Goal: Transaction & Acquisition: Book appointment/travel/reservation

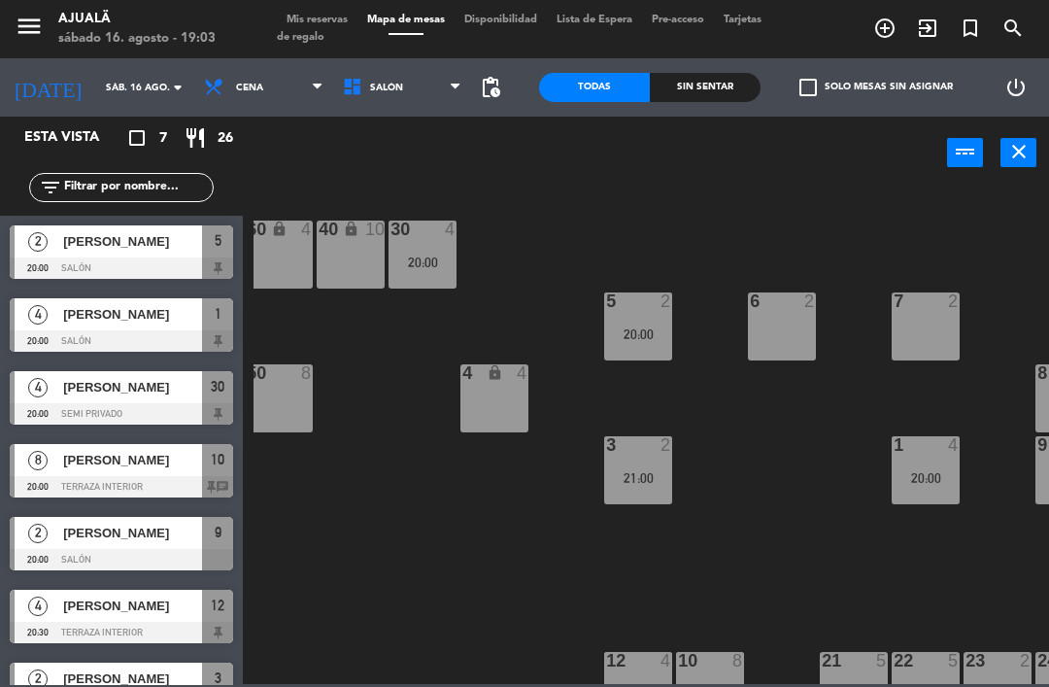
scroll to position [0, 12]
click at [433, 260] on div "20:00" at bounding box center [423, 263] width 68 height 14
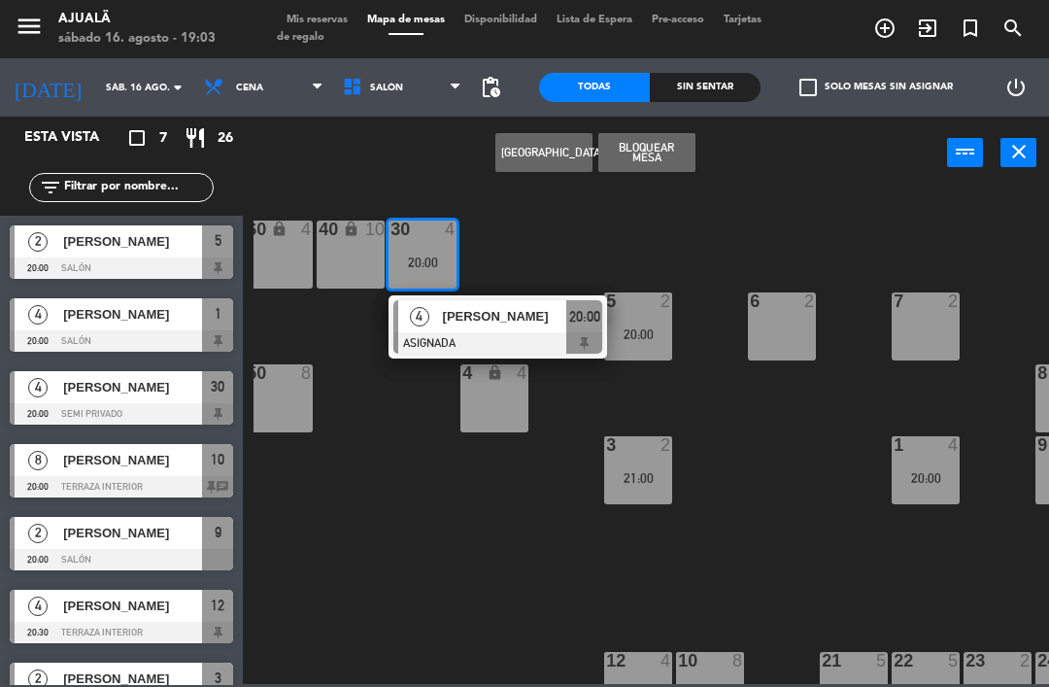
click at [536, 517] on div "30 4 20:00 4 [PERSON_NAME] ASIGNADA 20:00 40 lock 10 60 lock 4 5 2 20:00 6 2 7 …" at bounding box center [652, 436] width 796 height 498
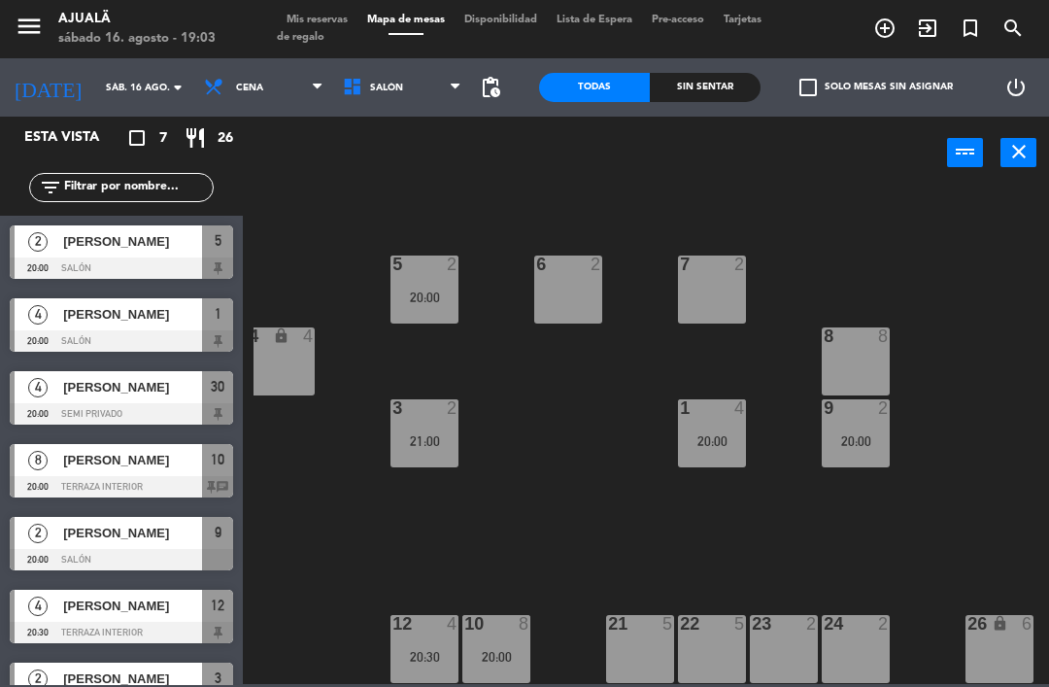
scroll to position [37, 225]
click at [655, 643] on div "21 5" at bounding box center [640, 649] width 68 height 68
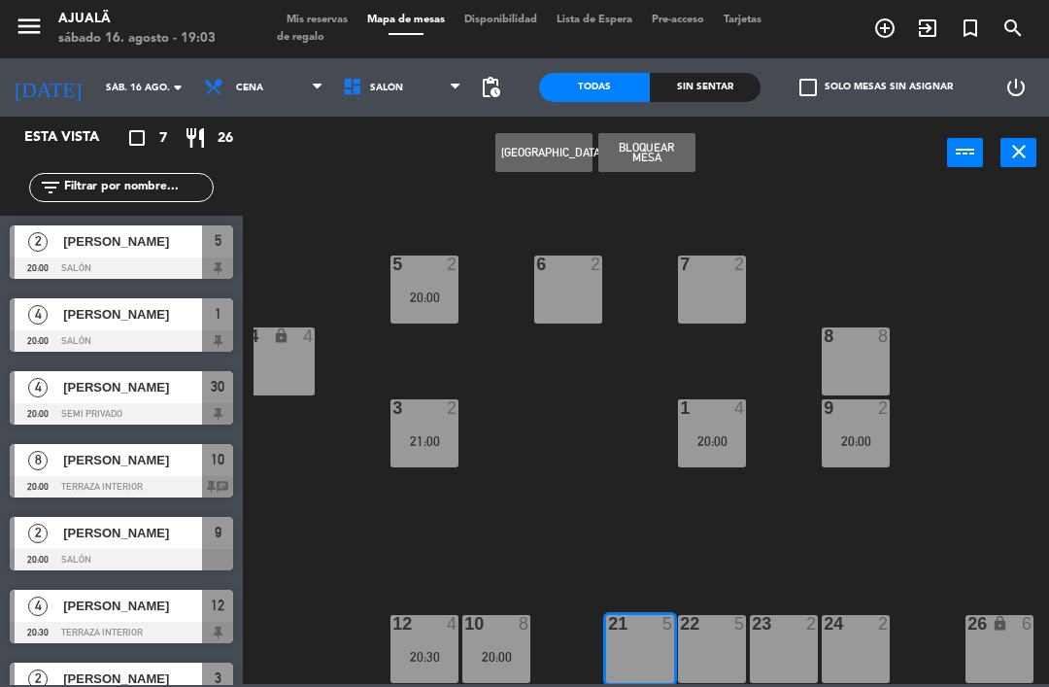
click at [530, 157] on button "[GEOGRAPHIC_DATA]" at bounding box center [544, 152] width 97 height 39
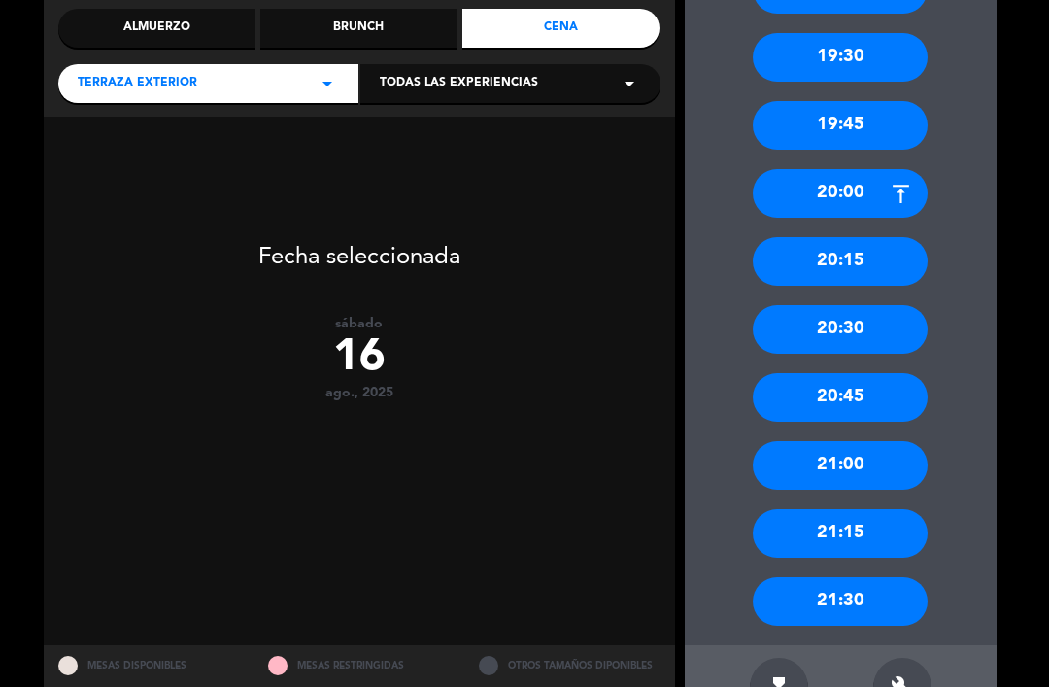
scroll to position [236, 0]
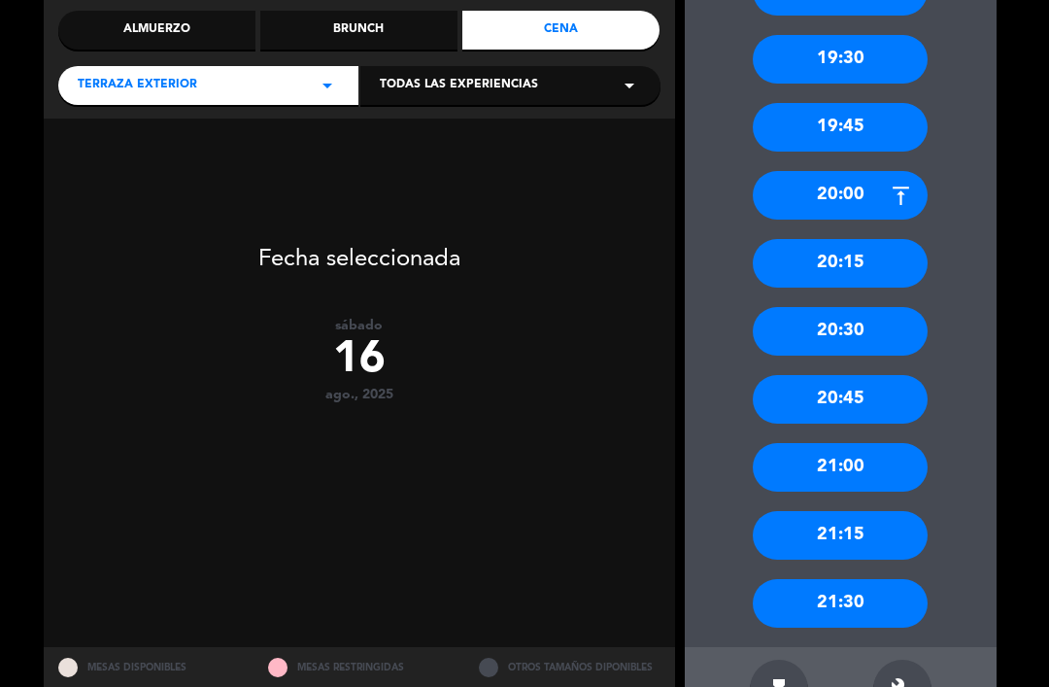
click at [864, 579] on div "21:30" at bounding box center [840, 603] width 175 height 49
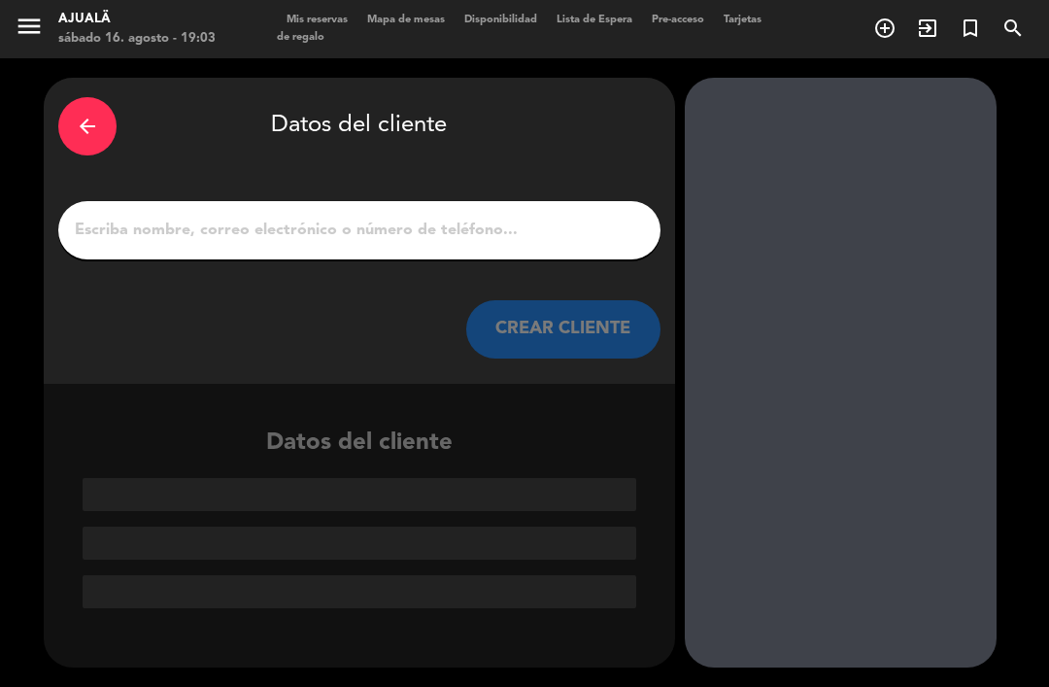
click at [511, 217] on input "1" at bounding box center [359, 230] width 573 height 27
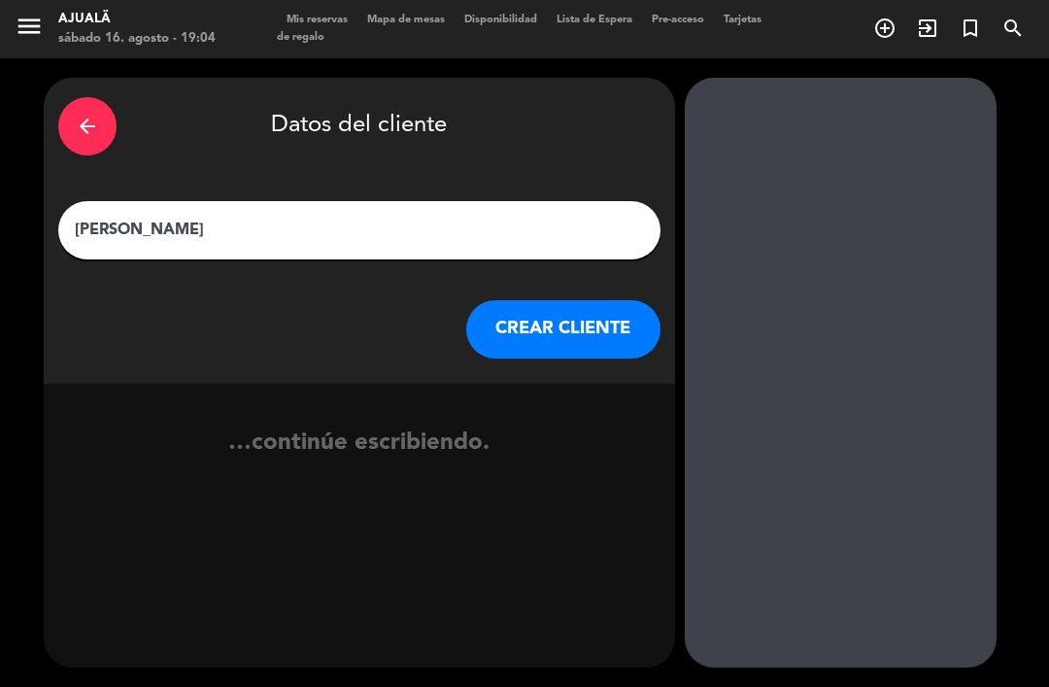
type input "[PERSON_NAME]"
click at [586, 306] on button "CREAR CLIENTE" at bounding box center [563, 329] width 194 height 58
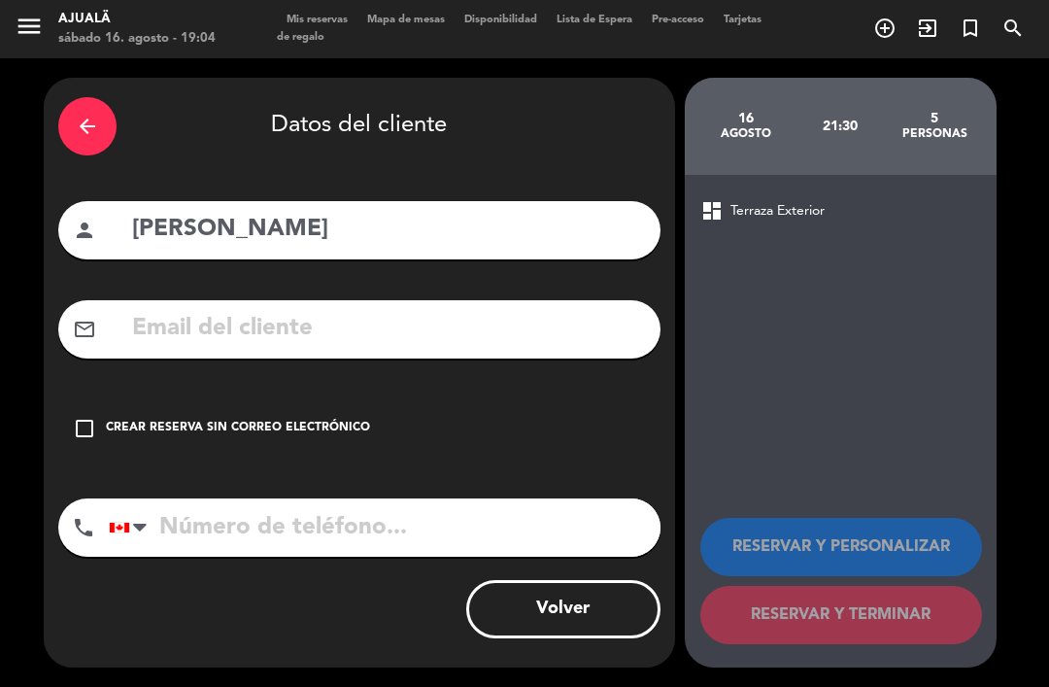
click at [74, 448] on div "arrow_back Datos del cliente person [PERSON_NAME] mail_outline check_box_outlin…" at bounding box center [360, 373] width 632 height 590
click at [93, 417] on icon "check_box_outline_blank" at bounding box center [84, 428] width 23 height 23
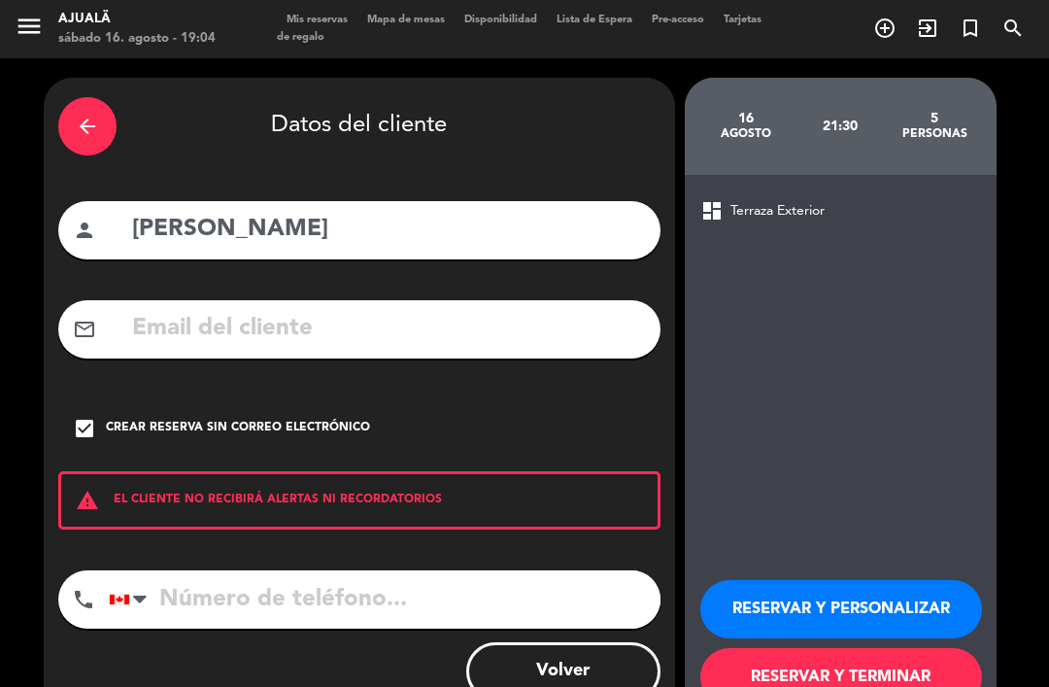
click at [430, 570] on input "tel" at bounding box center [385, 599] width 552 height 58
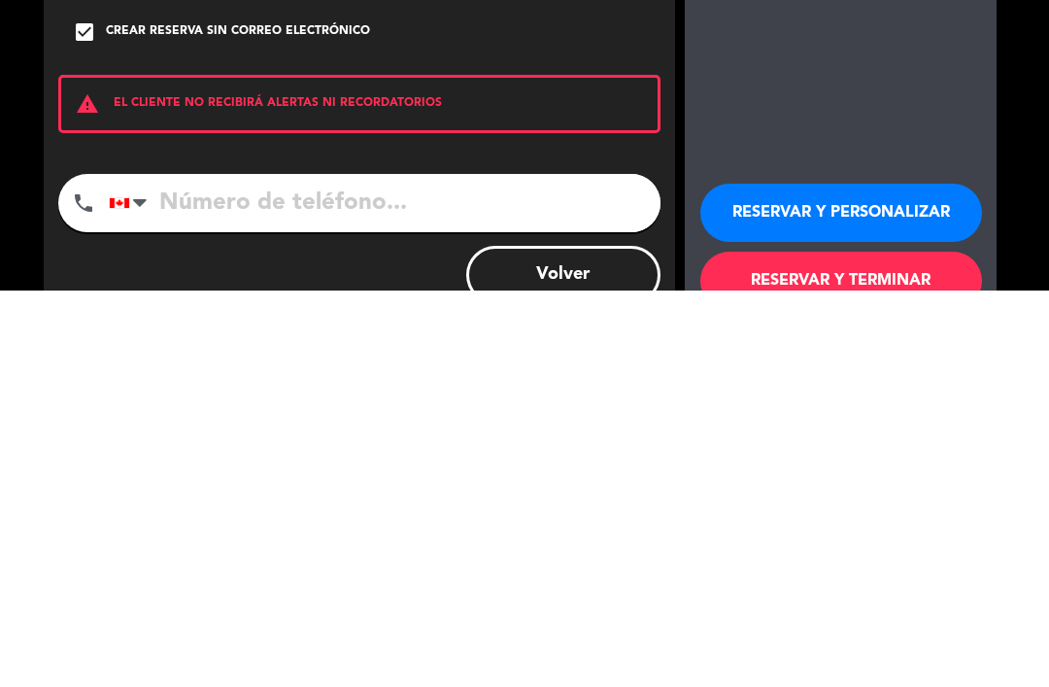
type input "9"
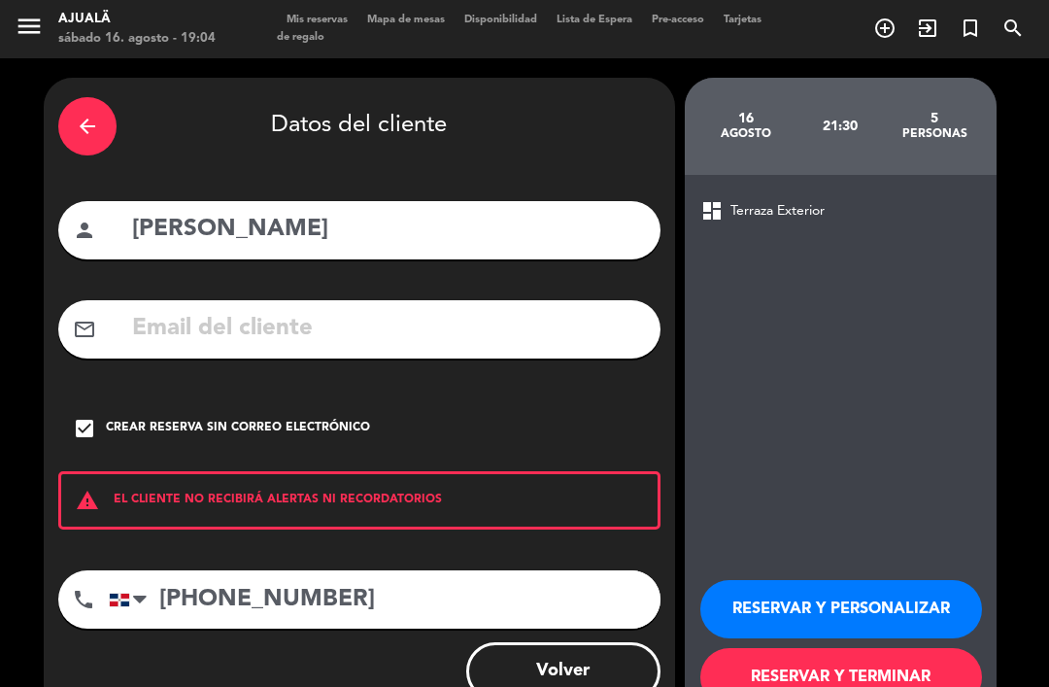
type input "[PHONE_NUMBER]"
click at [852, 652] on button "RESERVAR Y TERMINAR" at bounding box center [842, 677] width 282 height 58
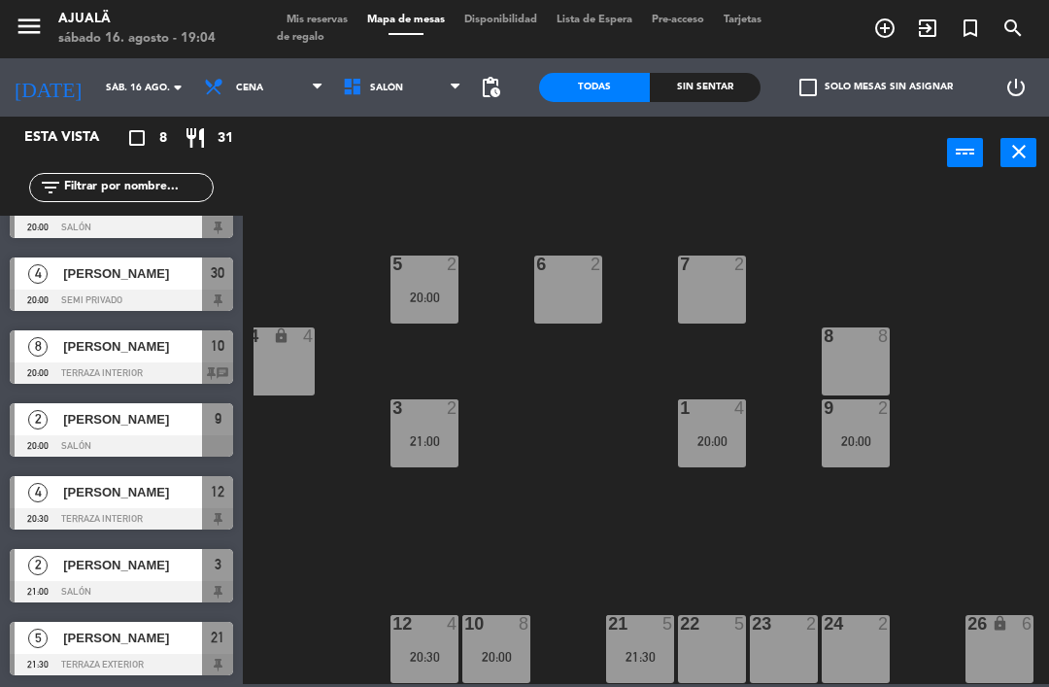
scroll to position [37, 225]
click at [573, 287] on div "6 2" at bounding box center [568, 290] width 68 height 68
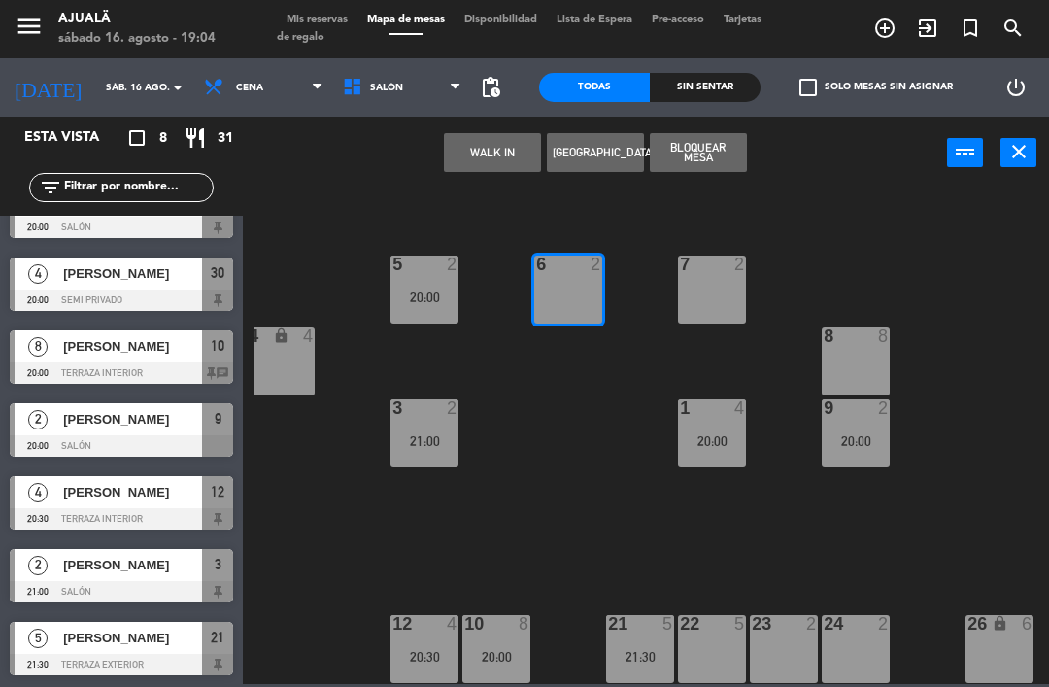
click at [574, 292] on div "6 2" at bounding box center [568, 290] width 68 height 68
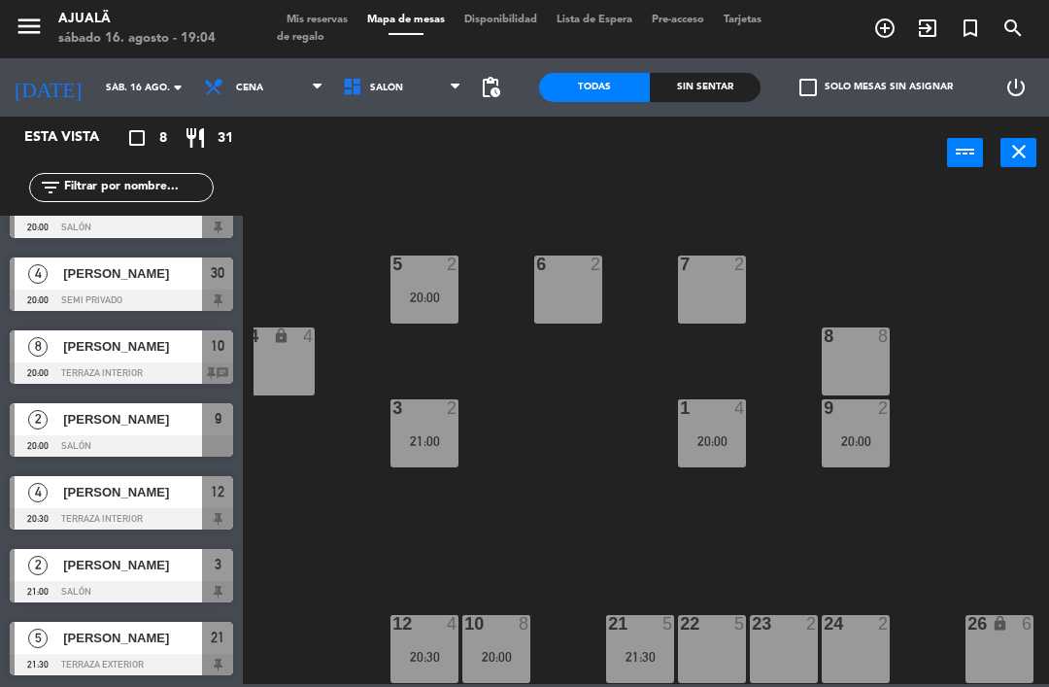
click at [580, 292] on div "6 2" at bounding box center [568, 290] width 68 height 68
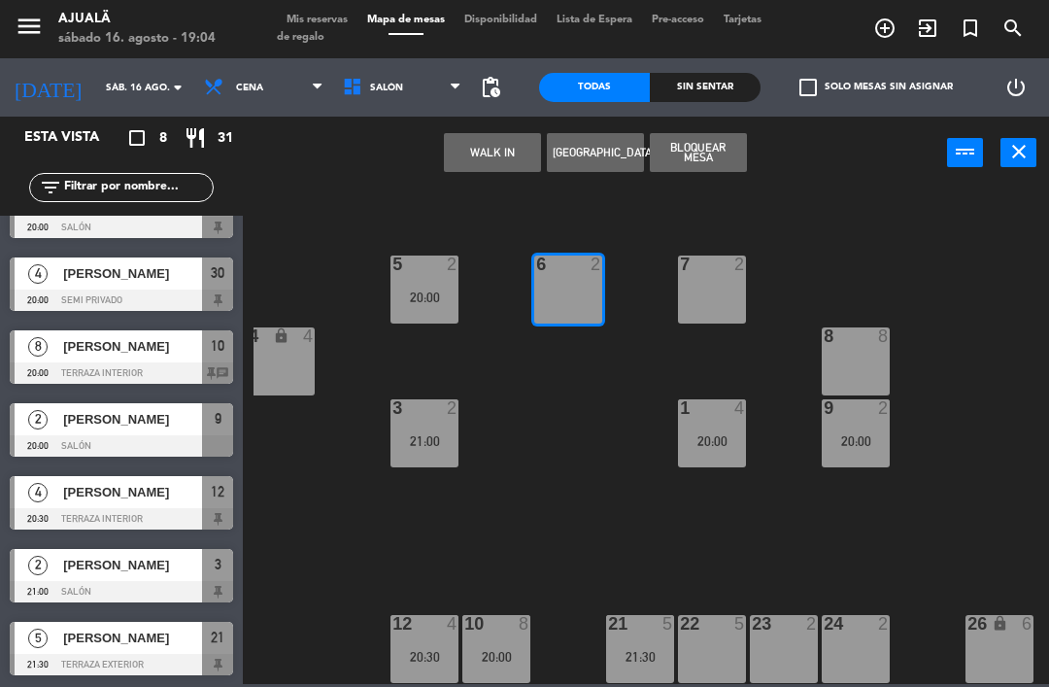
click at [502, 151] on button "WALK IN" at bounding box center [492, 152] width 97 height 39
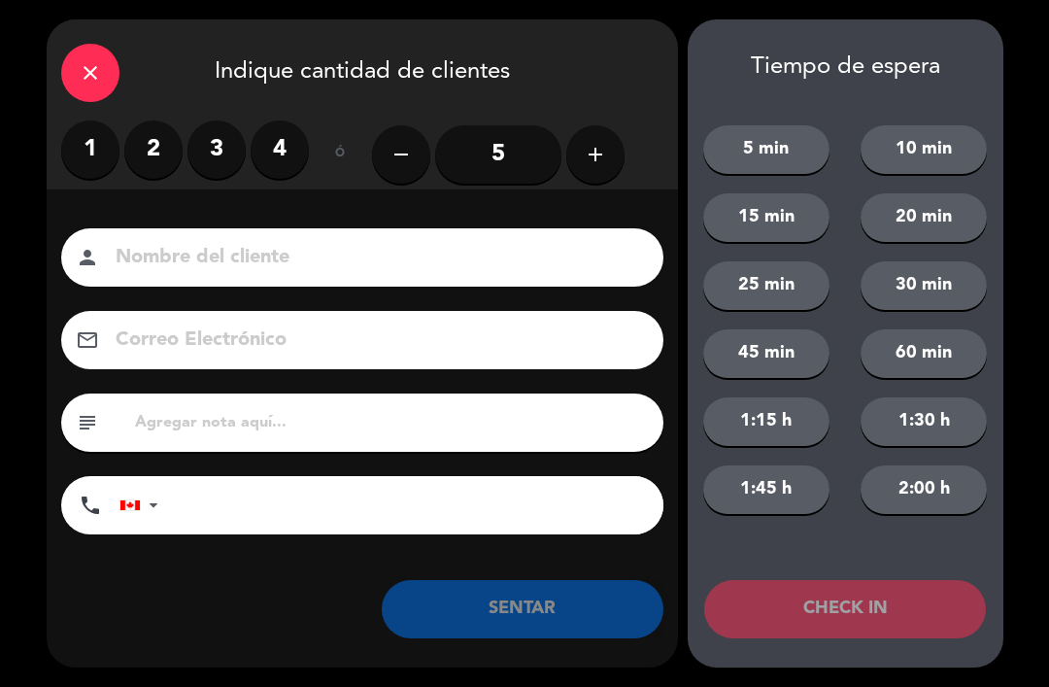
type input "W"
type input "[PERSON_NAME]"
click at [149, 156] on label "2" at bounding box center [153, 149] width 58 height 58
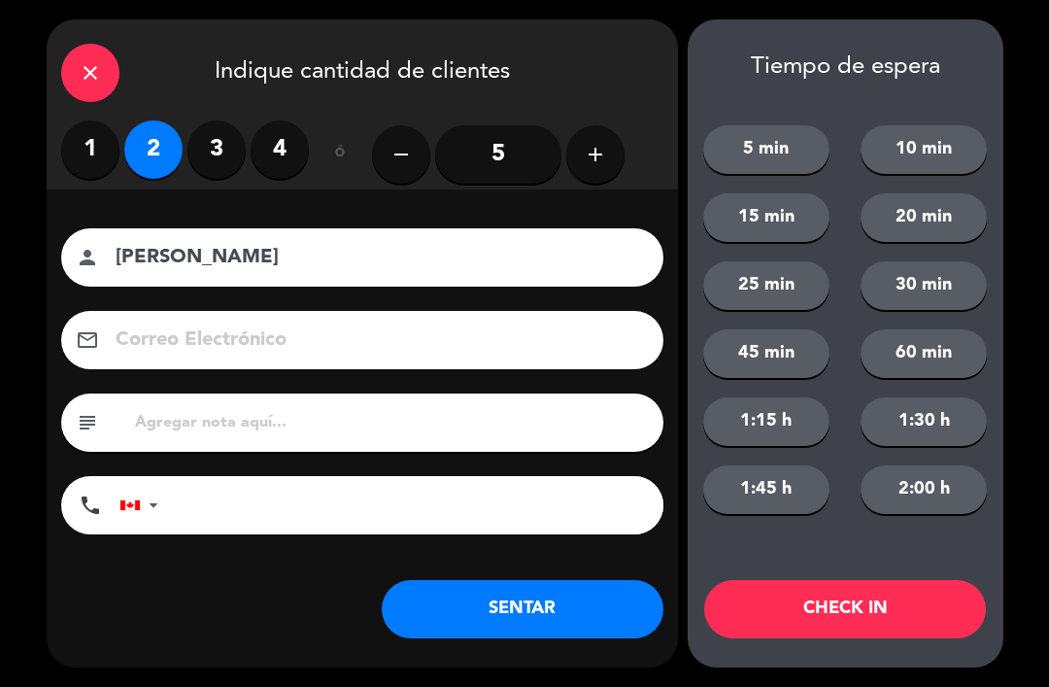
click at [570, 606] on button "SENTAR" at bounding box center [523, 609] width 282 height 58
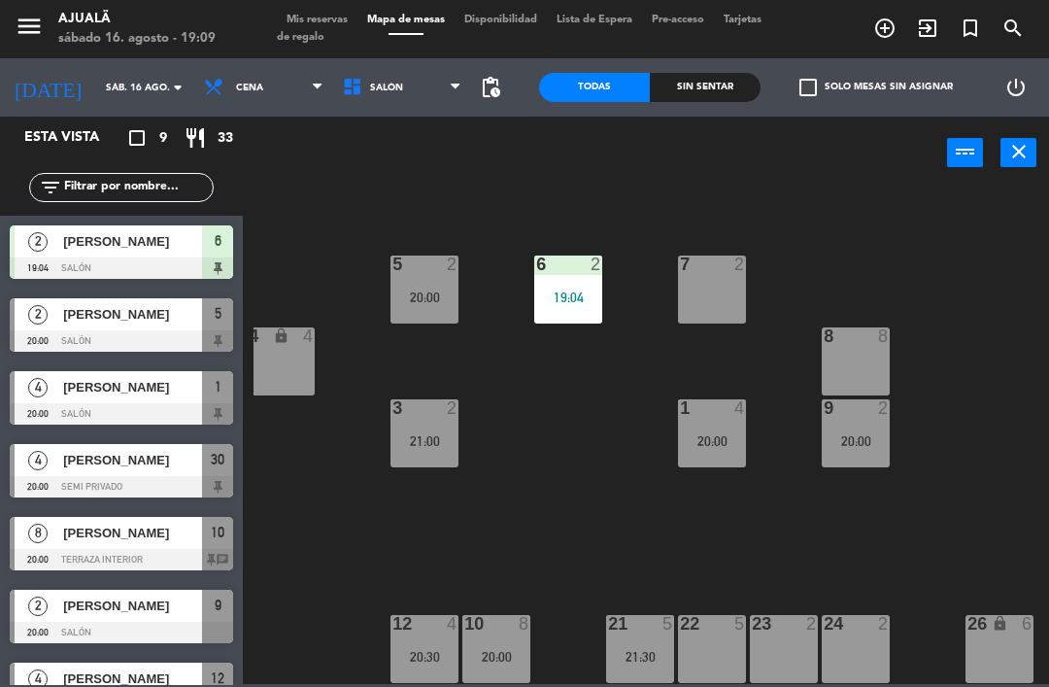
click at [717, 650] on div "22 5" at bounding box center [712, 649] width 68 height 68
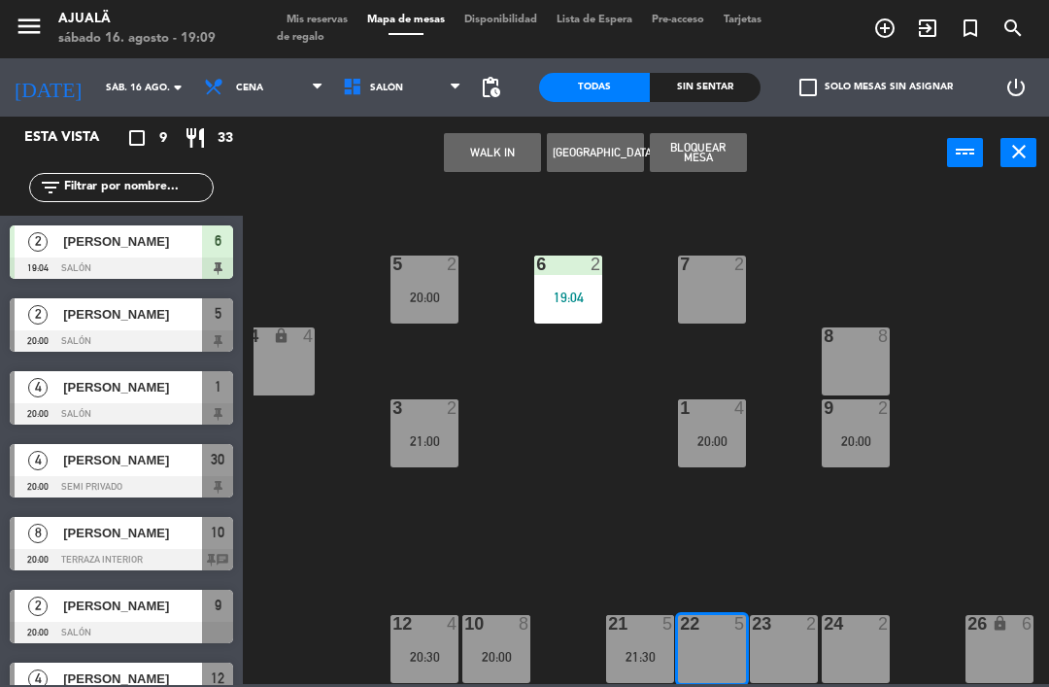
click at [618, 155] on button "[GEOGRAPHIC_DATA]" at bounding box center [595, 152] width 97 height 39
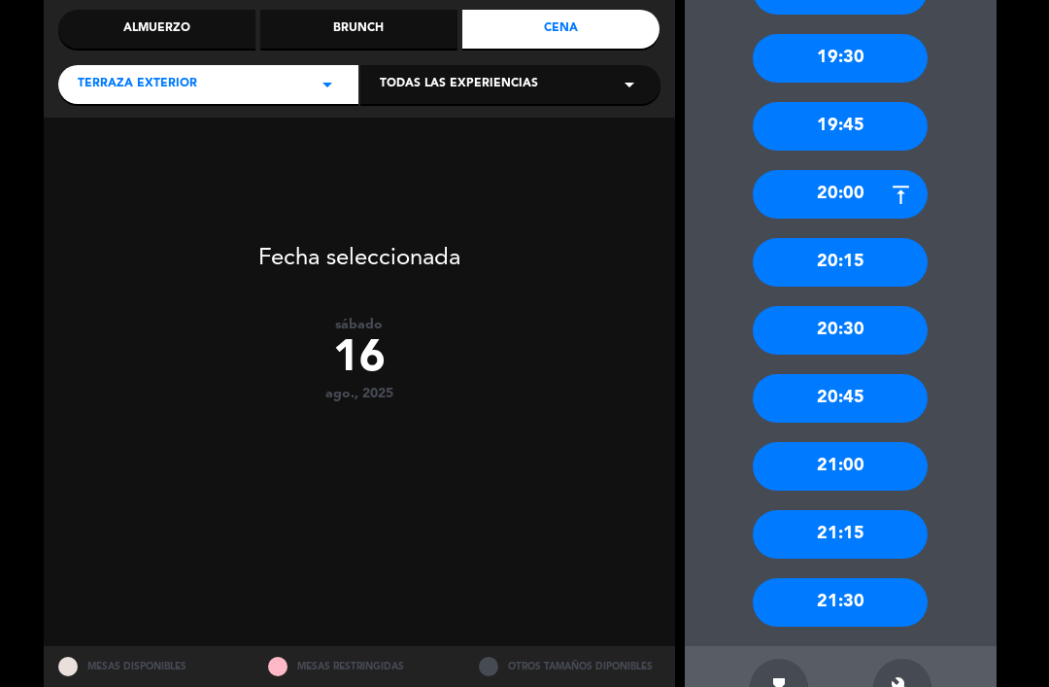
scroll to position [236, 0]
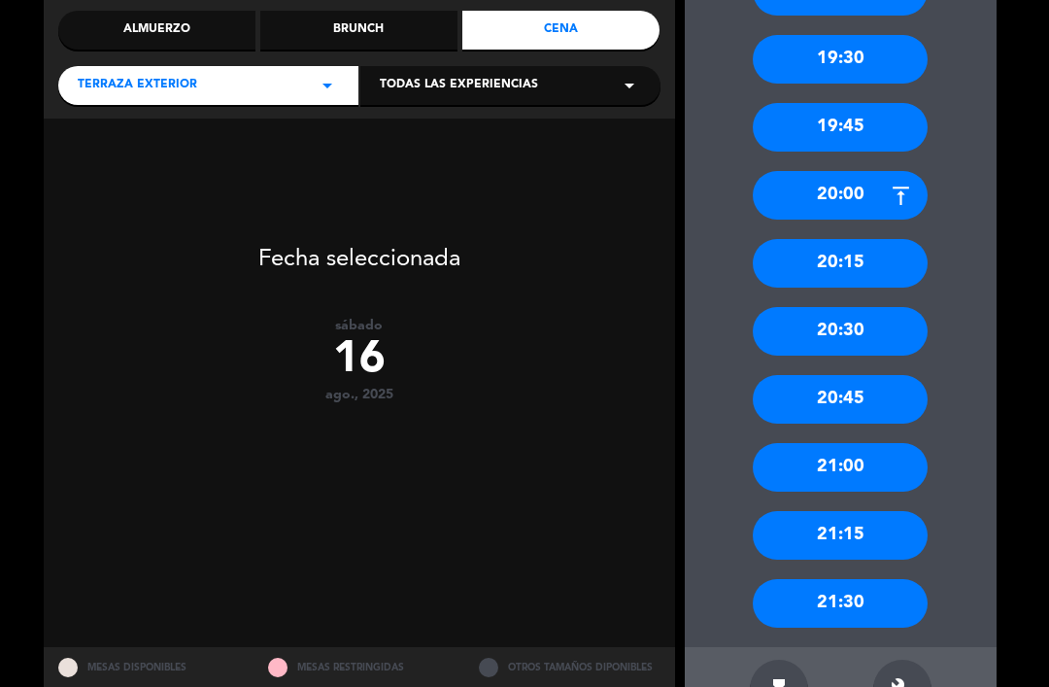
click at [806, 171] on div "20:00" at bounding box center [840, 195] width 175 height 49
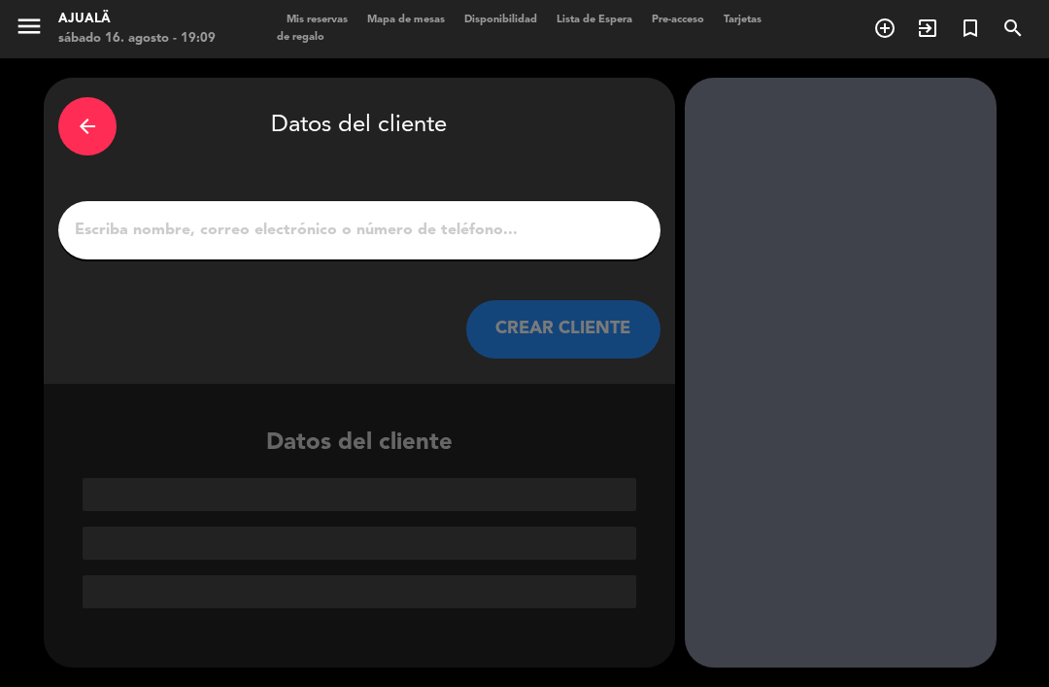
click at [598, 217] on input "1" at bounding box center [359, 230] width 573 height 27
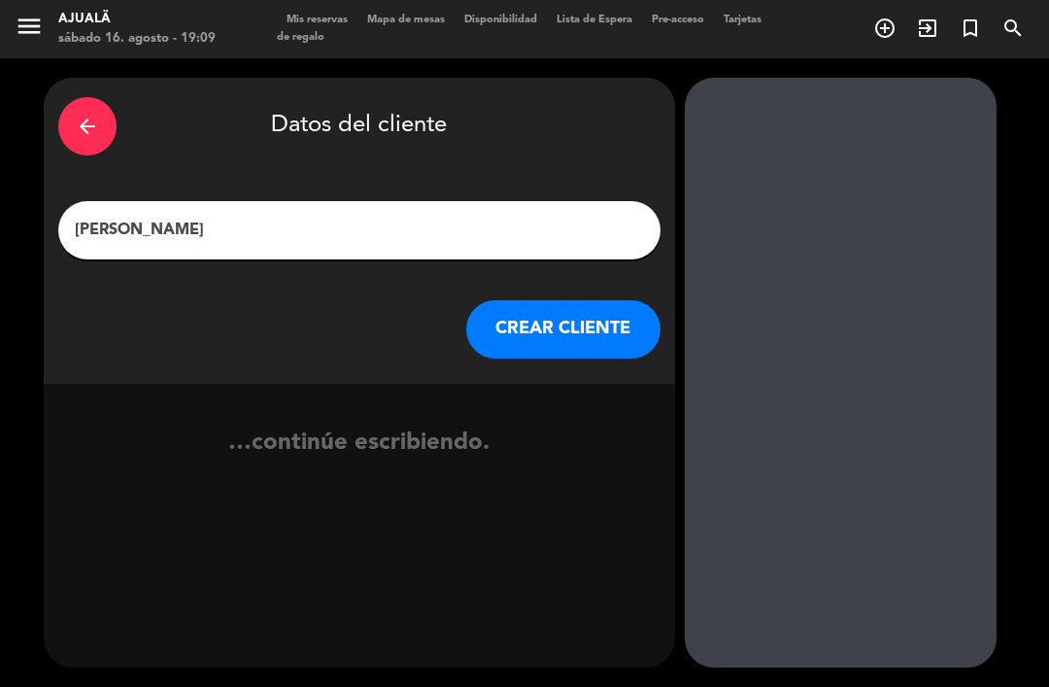
type input "[PERSON_NAME]"
click at [581, 300] on button "CREAR CLIENTE" at bounding box center [563, 329] width 194 height 58
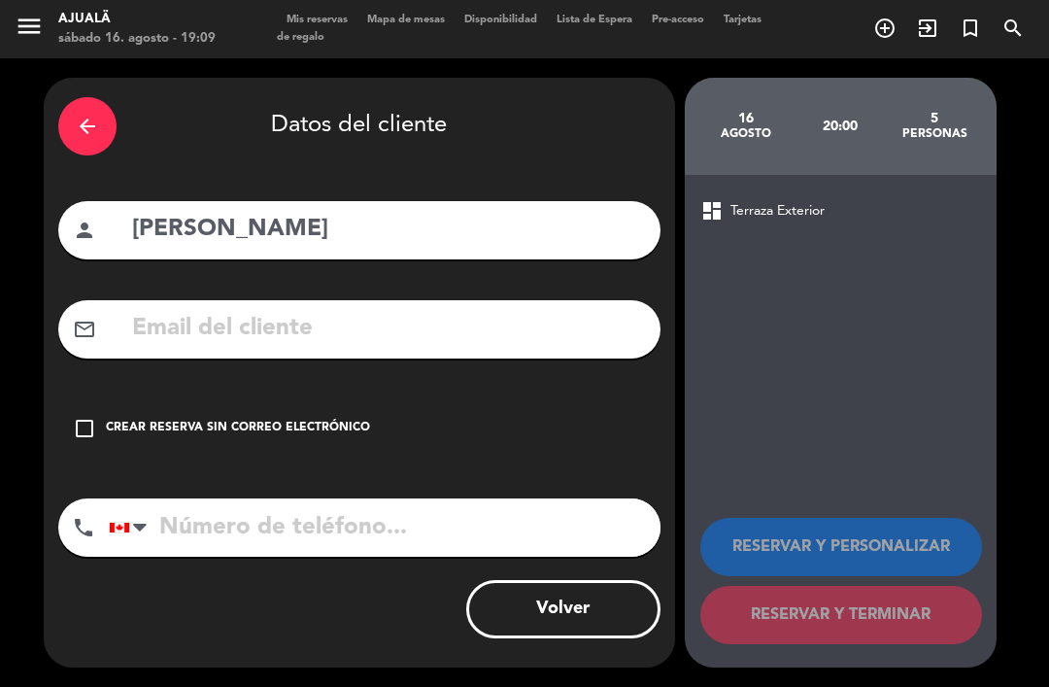
click at [118, 399] on div "check_box_outline_blank Crear reserva sin correo electrónico" at bounding box center [359, 428] width 602 height 58
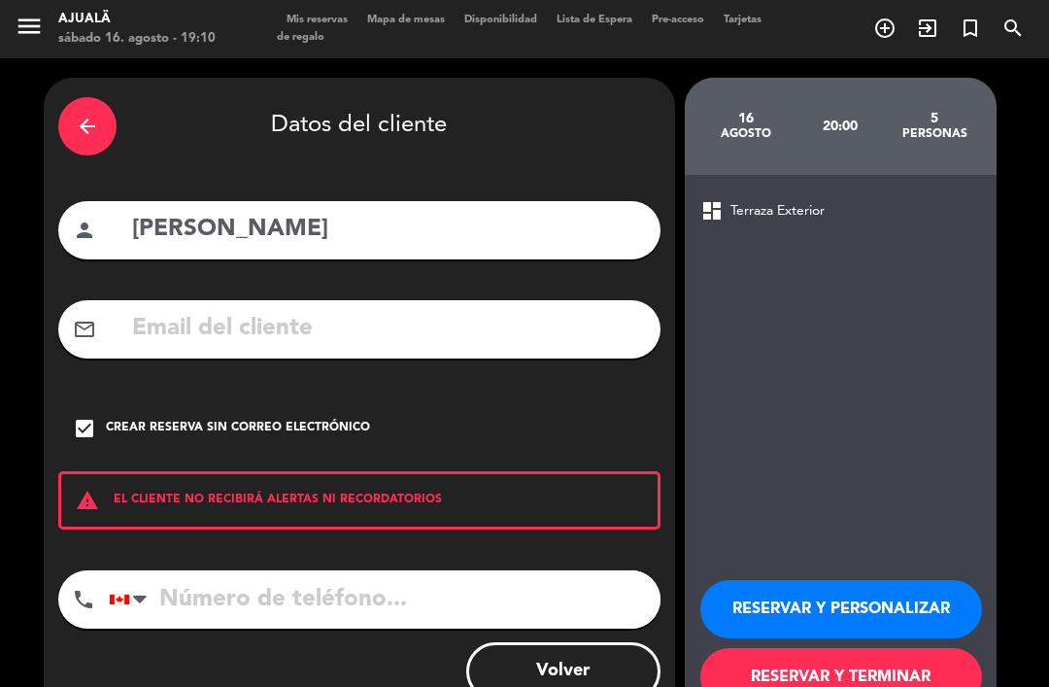
click at [86, 417] on icon "check_box" at bounding box center [84, 428] width 23 height 23
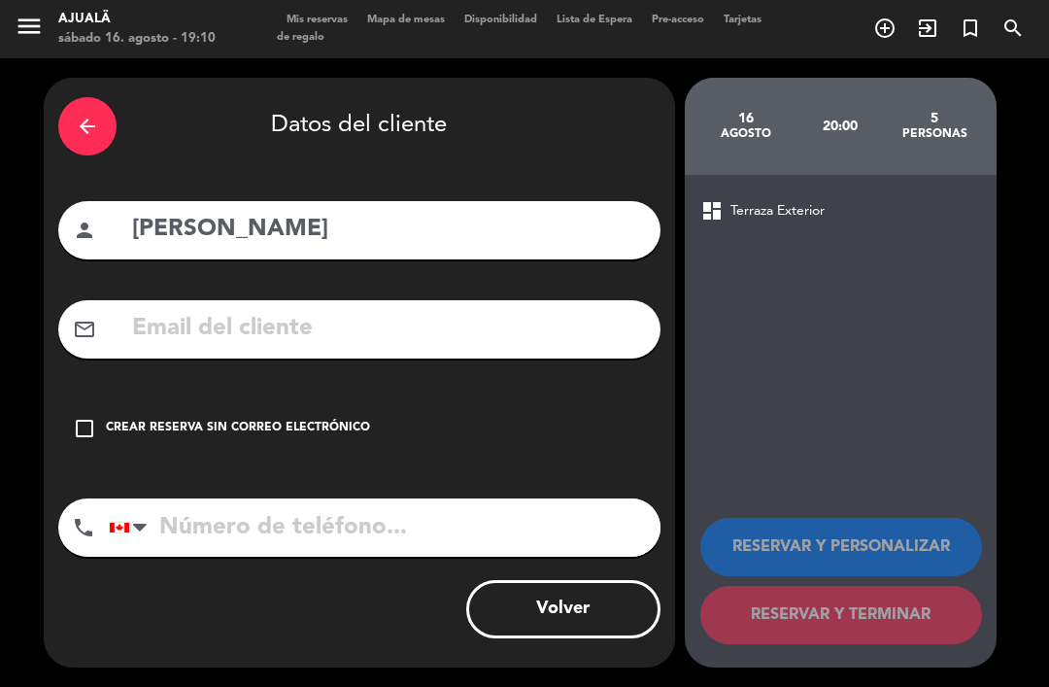
click at [379, 309] on input "text" at bounding box center [388, 329] width 516 height 40
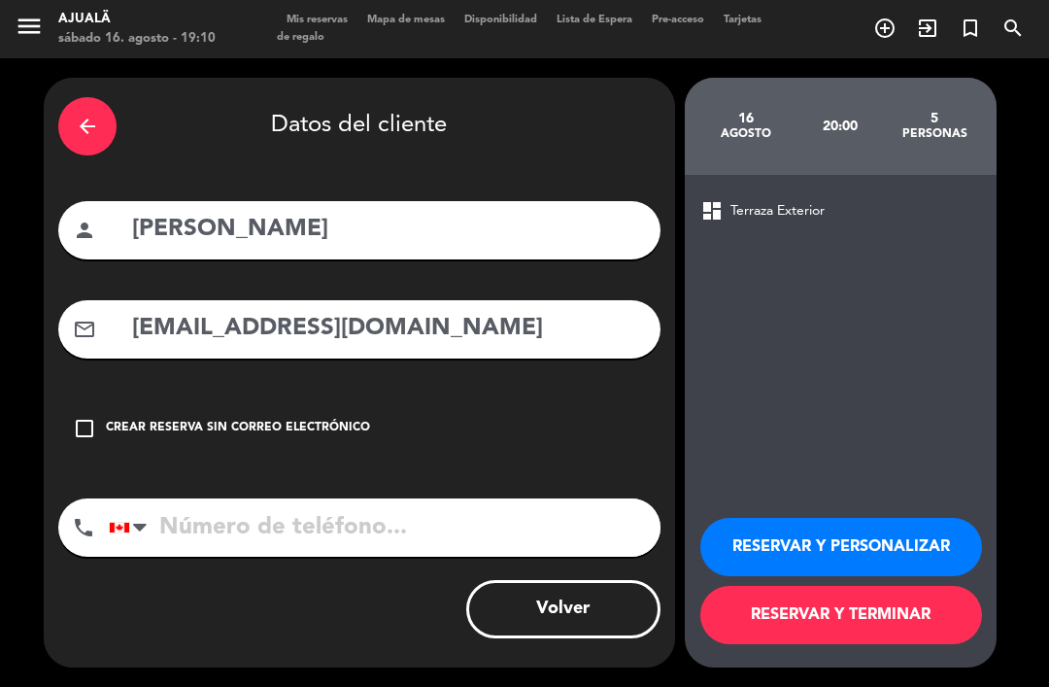
type input "[EMAIL_ADDRESS][DOMAIN_NAME]"
click at [520, 509] on input "tel" at bounding box center [385, 528] width 552 height 58
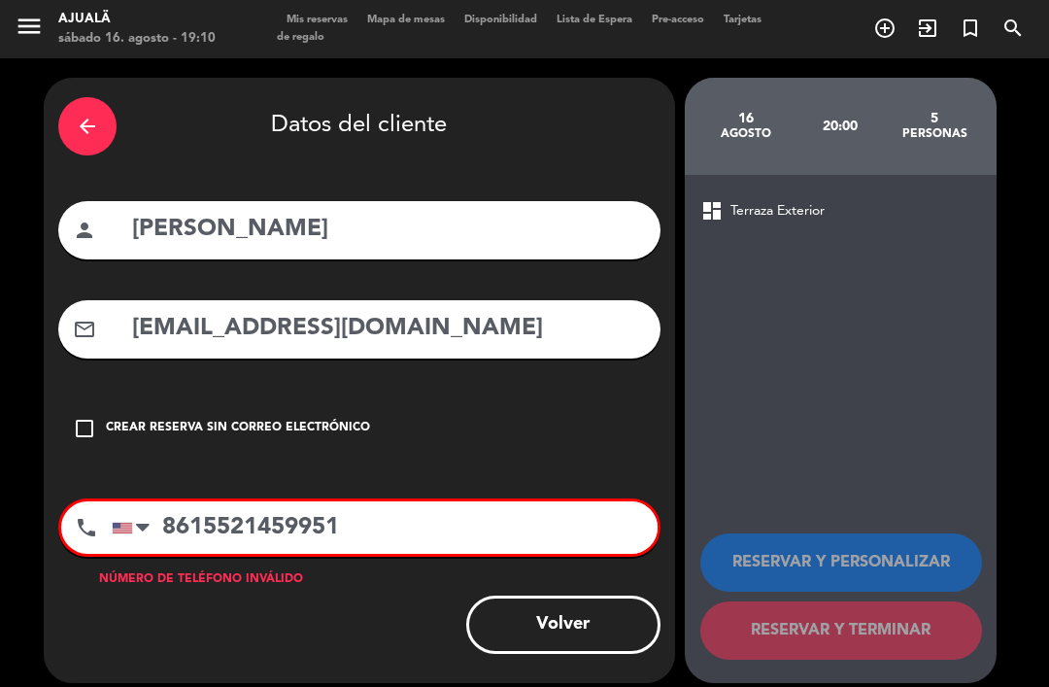
click at [499, 501] on input "8615521459951" at bounding box center [385, 527] width 546 height 52
click at [608, 570] on div "Número de teléfono inválido" at bounding box center [359, 579] width 602 height 19
click at [395, 502] on input "15521459951" at bounding box center [385, 527] width 546 height 52
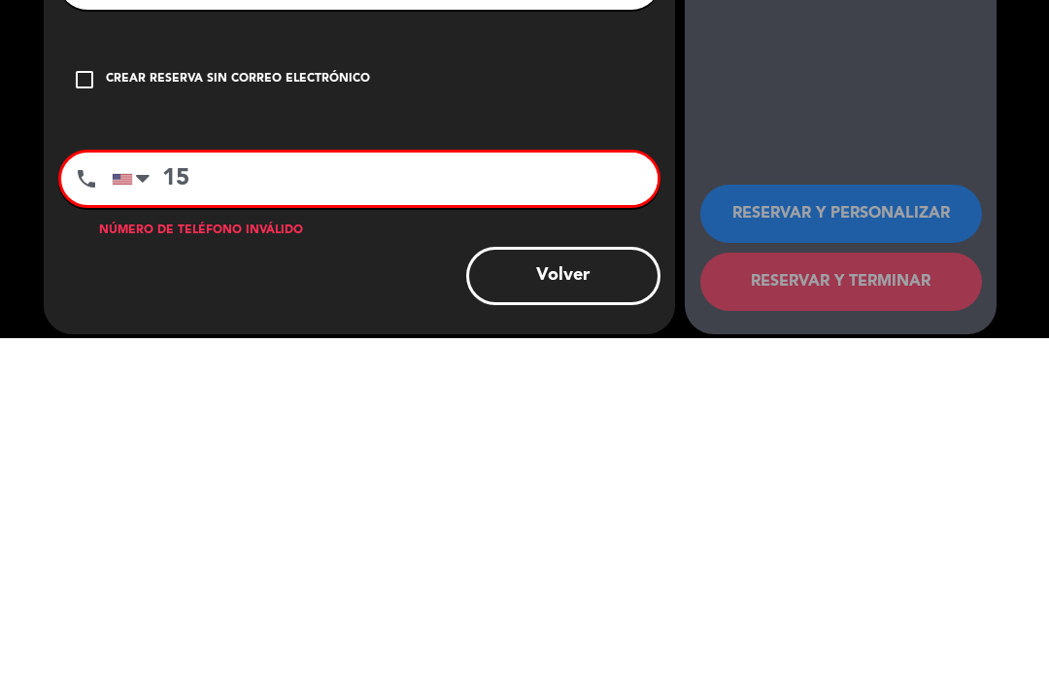
type input "1"
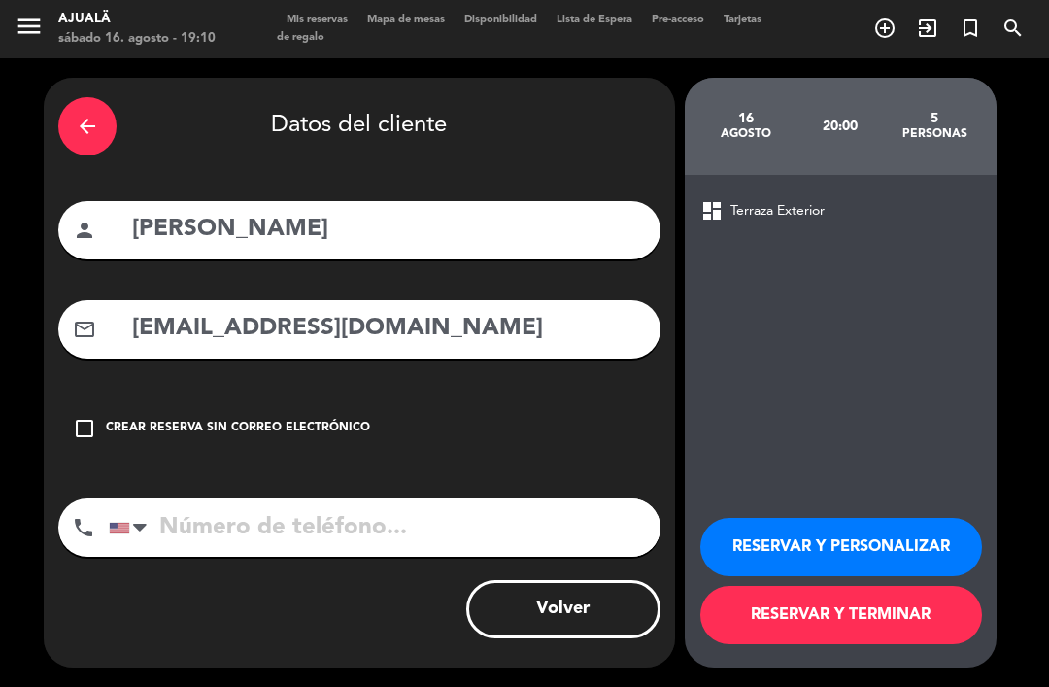
click at [841, 644] on button "RESERVAR Y TERMINAR" at bounding box center [842, 615] width 282 height 58
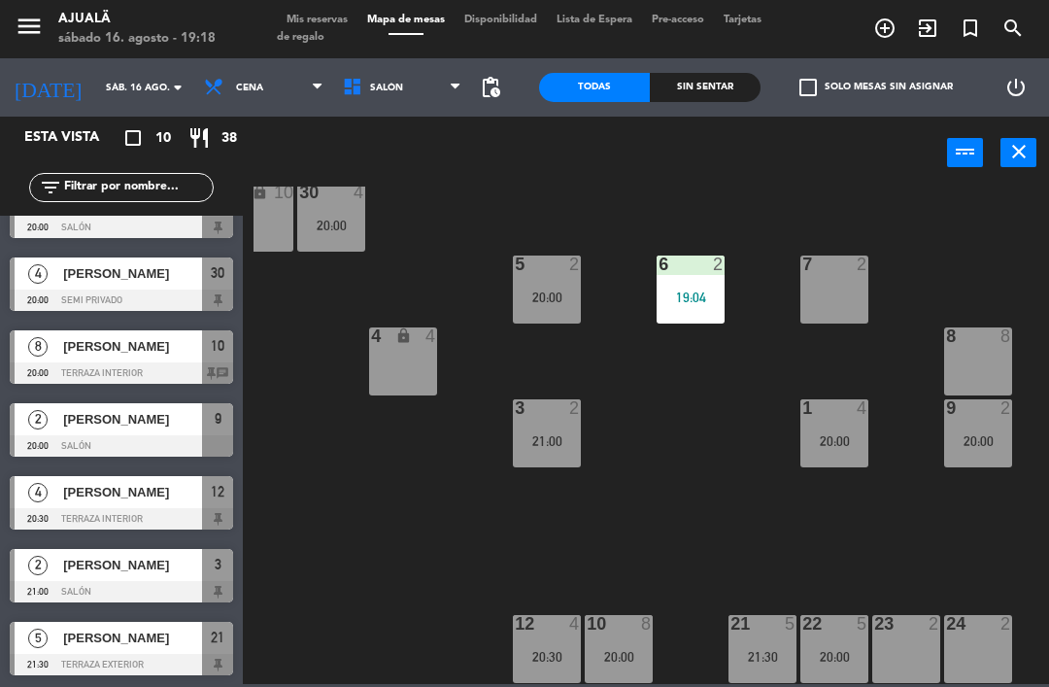
scroll to position [37, 103]
click at [979, 359] on div "8 8" at bounding box center [979, 361] width 68 height 68
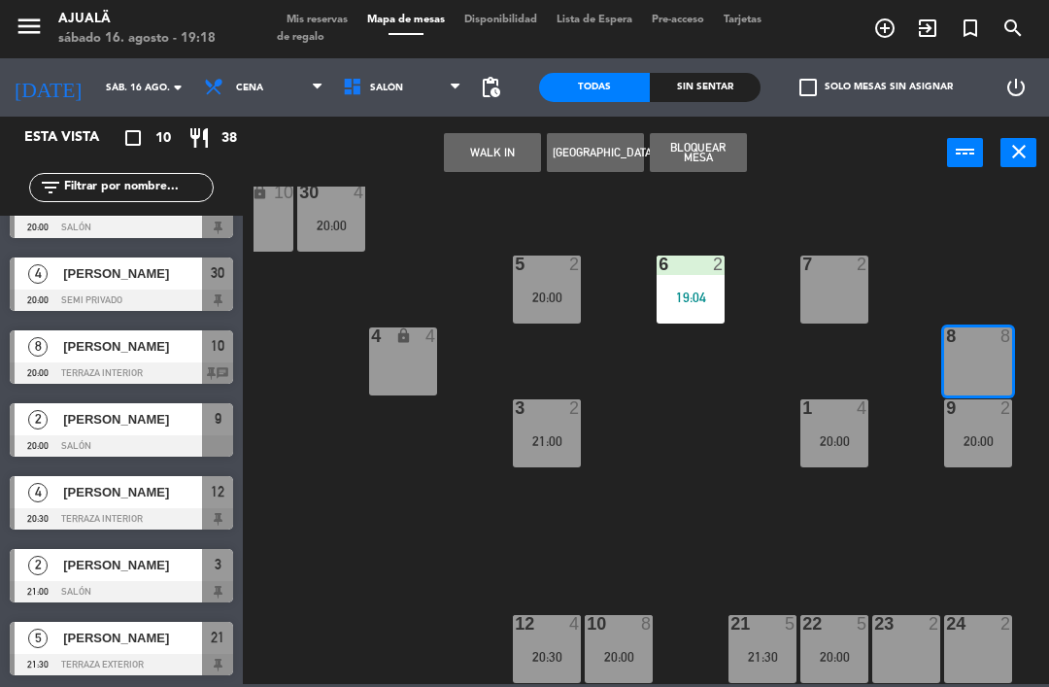
click at [601, 157] on button "[GEOGRAPHIC_DATA]" at bounding box center [595, 152] width 97 height 39
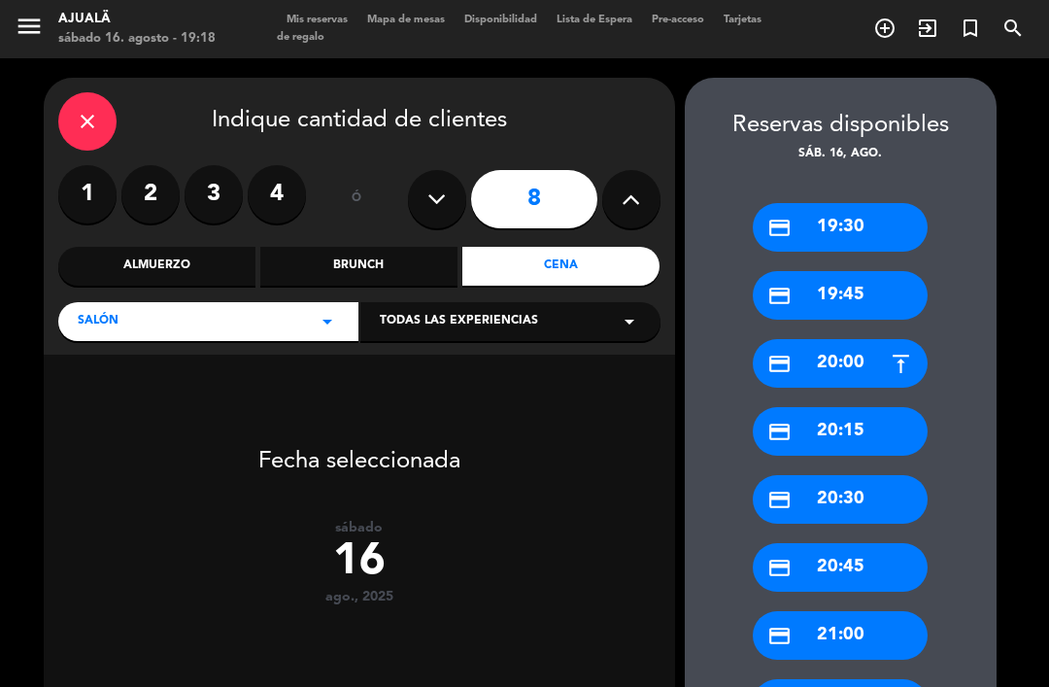
click at [441, 185] on icon at bounding box center [437, 199] width 18 height 29
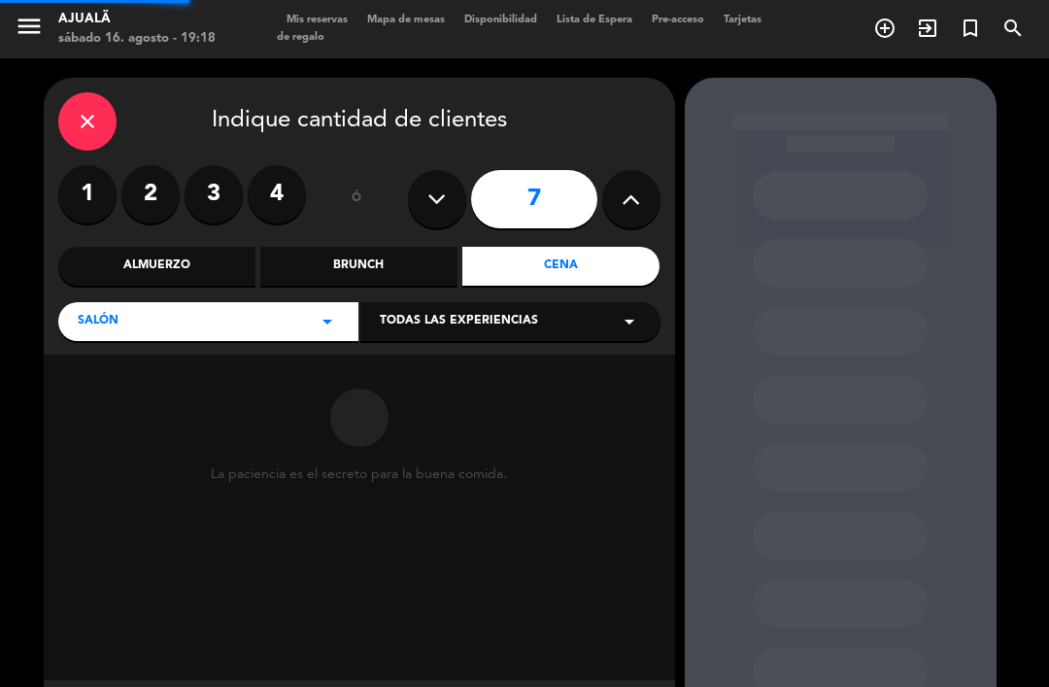
click at [448, 175] on button at bounding box center [437, 199] width 58 height 58
click at [451, 180] on button at bounding box center [437, 199] width 58 height 58
type input "5"
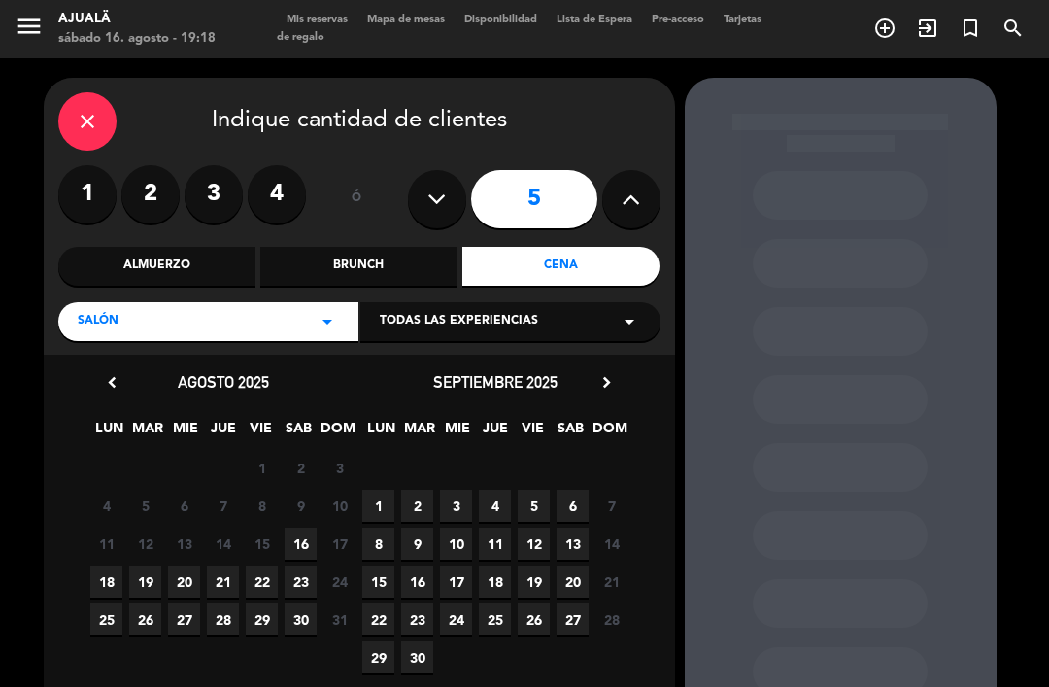
click at [304, 528] on span "16" at bounding box center [301, 544] width 32 height 32
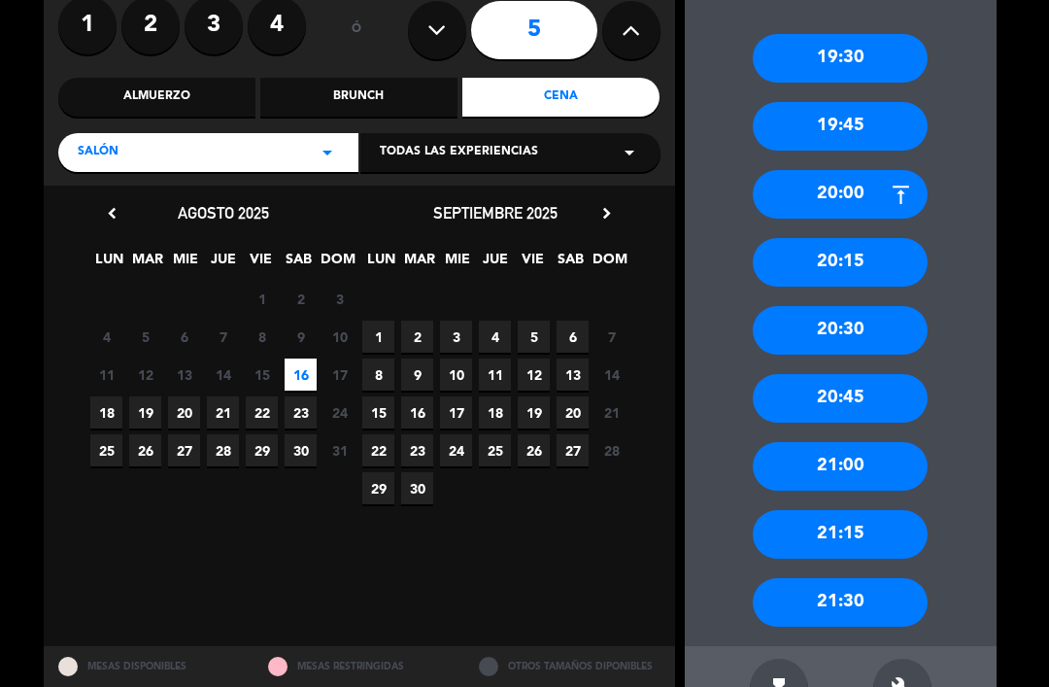
scroll to position [168, 0]
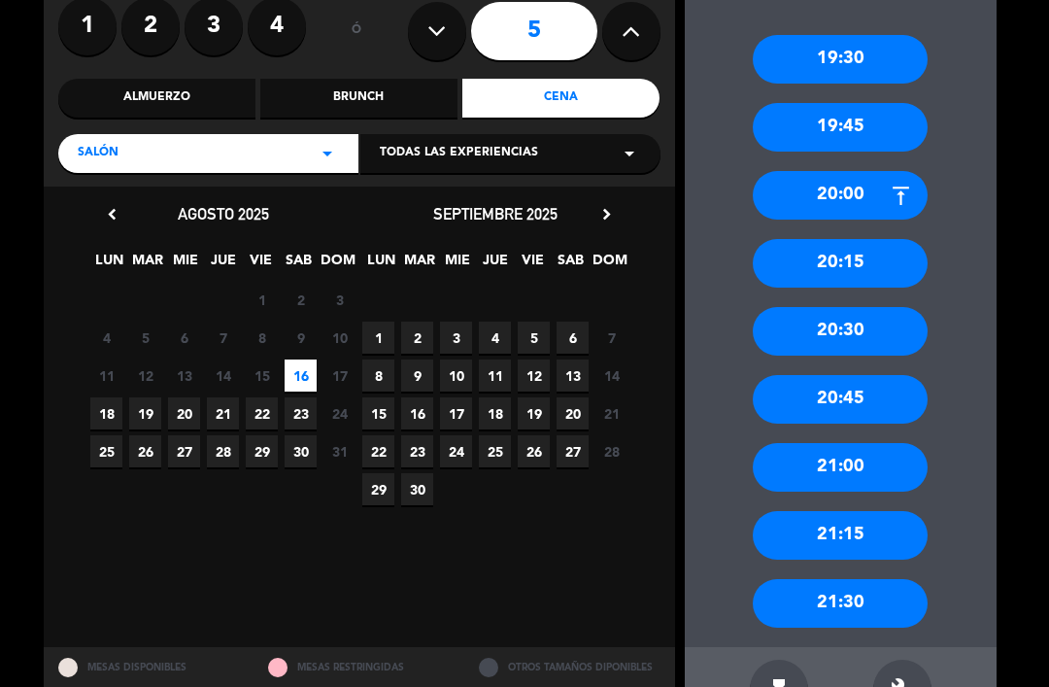
click at [871, 443] on div "21:00" at bounding box center [840, 467] width 175 height 49
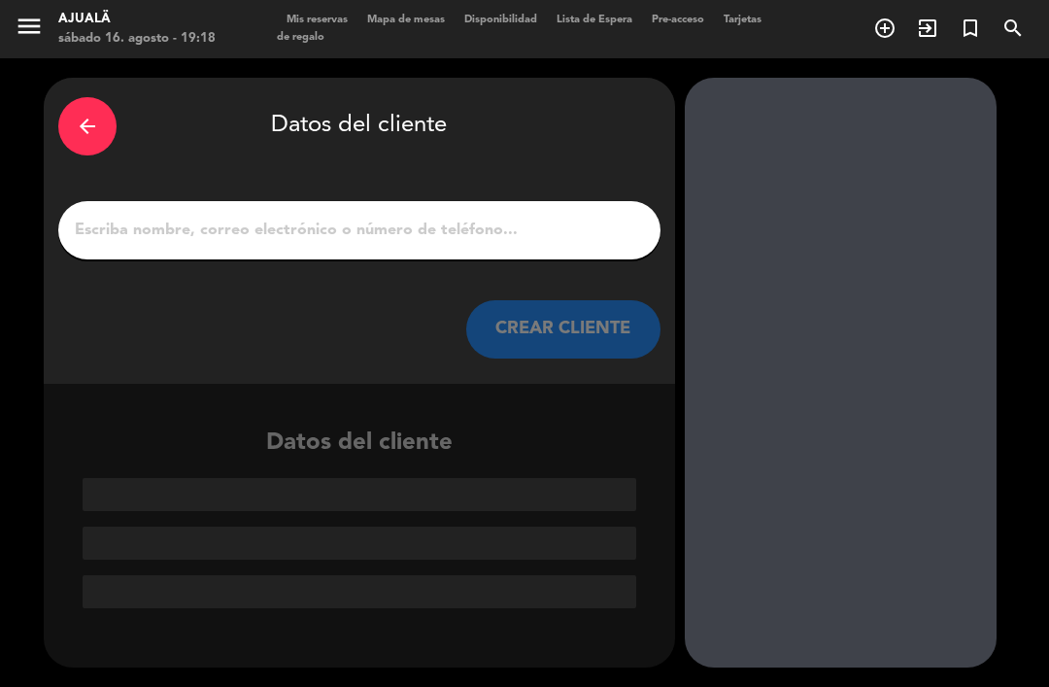
scroll to position [0, 0]
click at [533, 217] on input "1" at bounding box center [359, 230] width 573 height 27
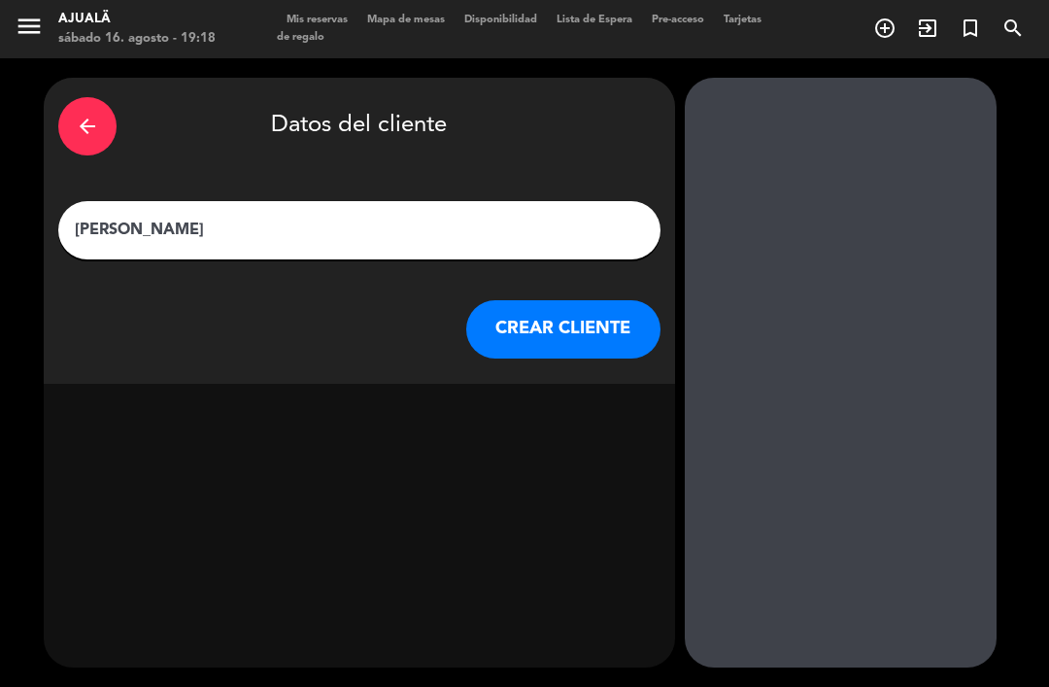
type input "[PERSON_NAME]"
click at [579, 305] on button "CREAR CLIENTE" at bounding box center [563, 329] width 194 height 58
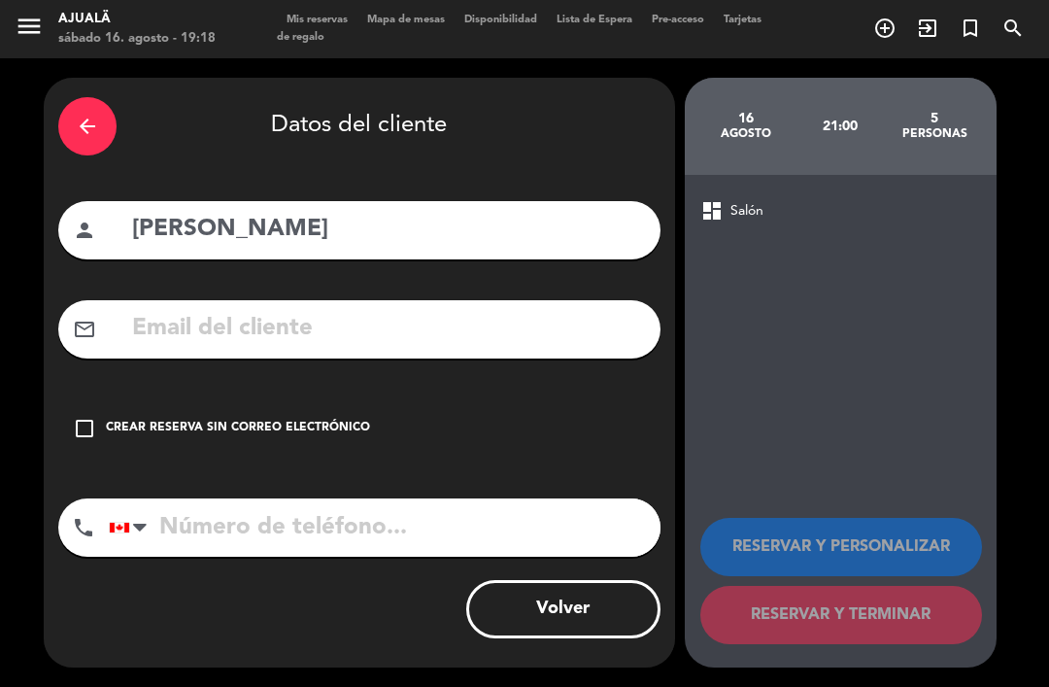
click at [81, 417] on icon "check_box_outline_blank" at bounding box center [84, 428] width 23 height 23
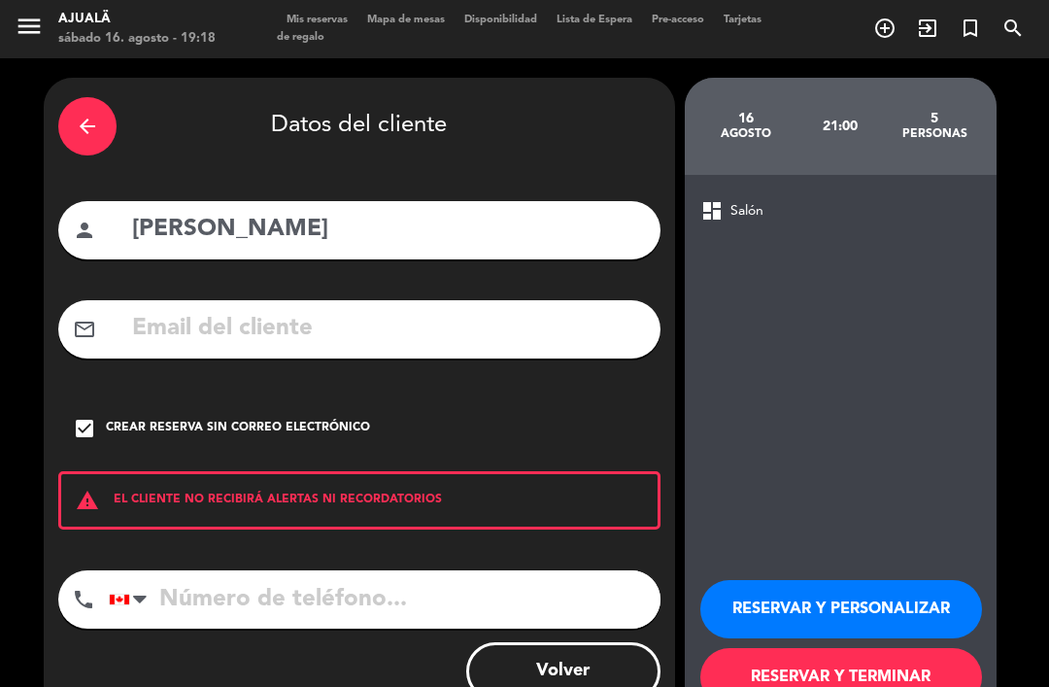
click at [318, 570] on input "tel" at bounding box center [385, 599] width 552 height 58
click at [92, 417] on icon "check_box" at bounding box center [84, 428] width 23 height 23
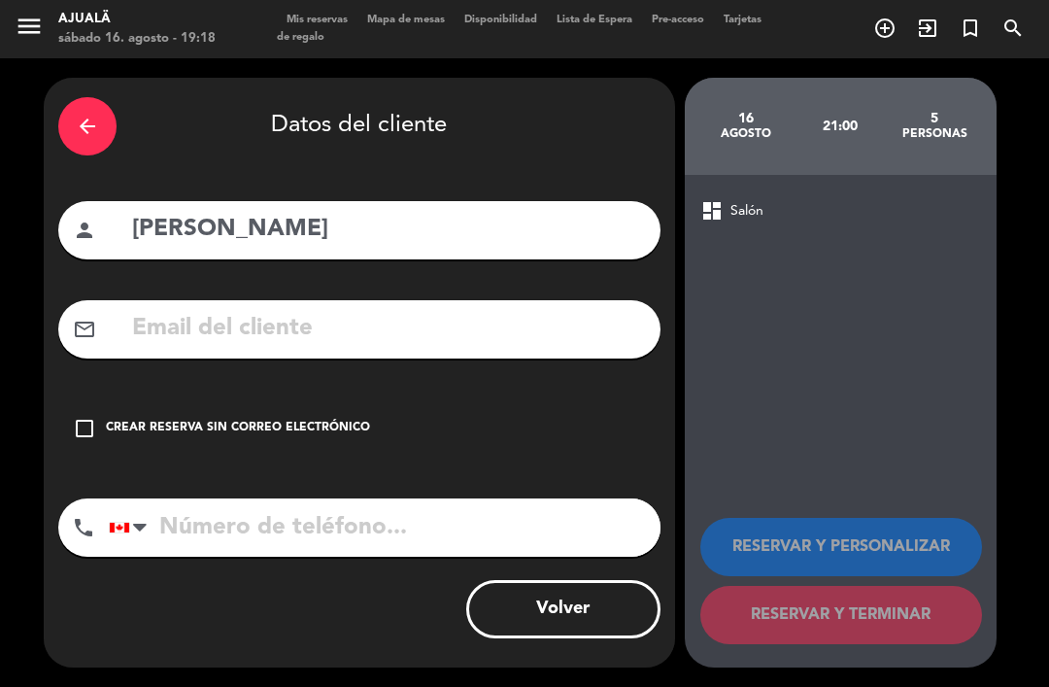
click at [86, 417] on icon "check_box_outline_blank" at bounding box center [84, 428] width 23 height 23
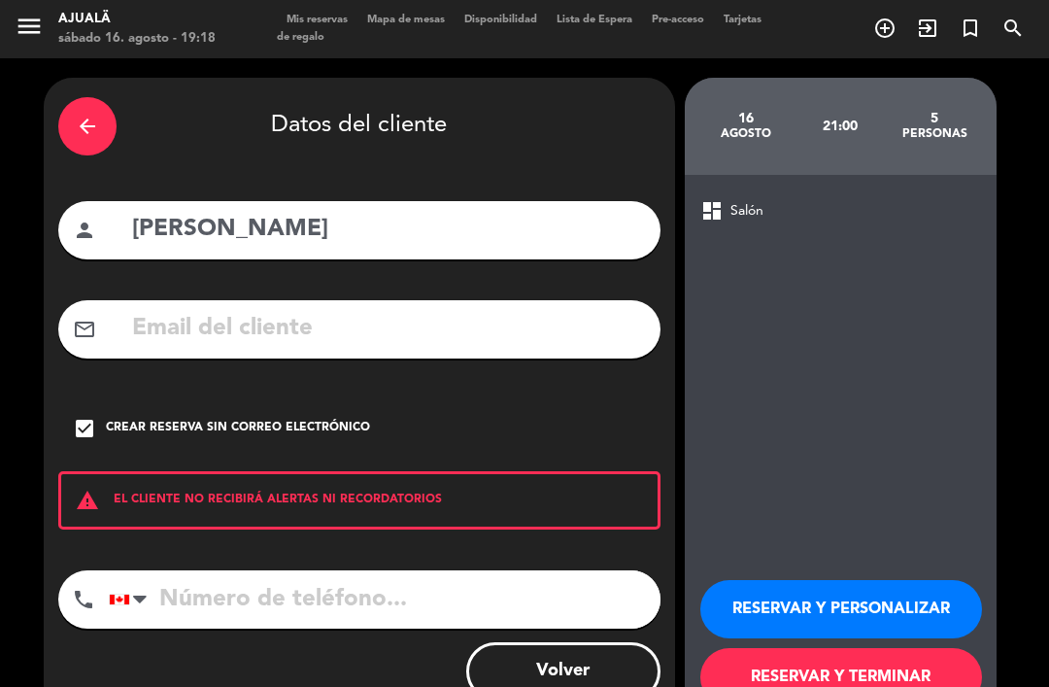
click at [791, 661] on button "RESERVAR Y TERMINAR" at bounding box center [842, 677] width 282 height 58
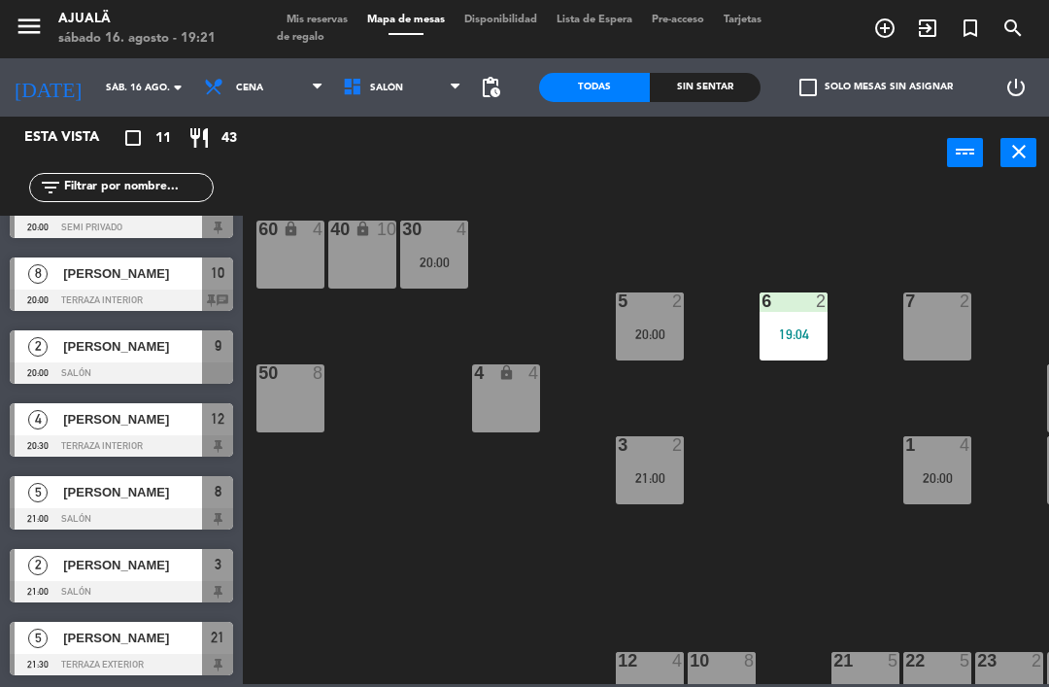
scroll to position [332, 0]
click at [166, 502] on div "[PERSON_NAME]" at bounding box center [131, 492] width 141 height 32
click at [137, 511] on div at bounding box center [121, 518] width 223 height 21
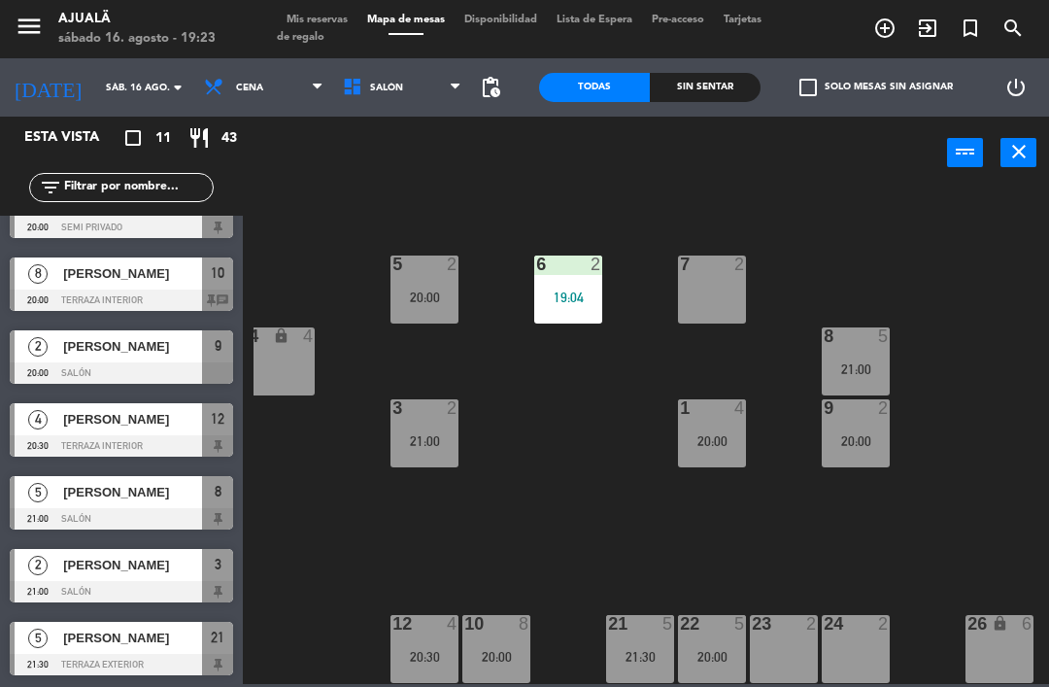
scroll to position [37, 225]
click at [713, 293] on div "7 2" at bounding box center [712, 290] width 68 height 68
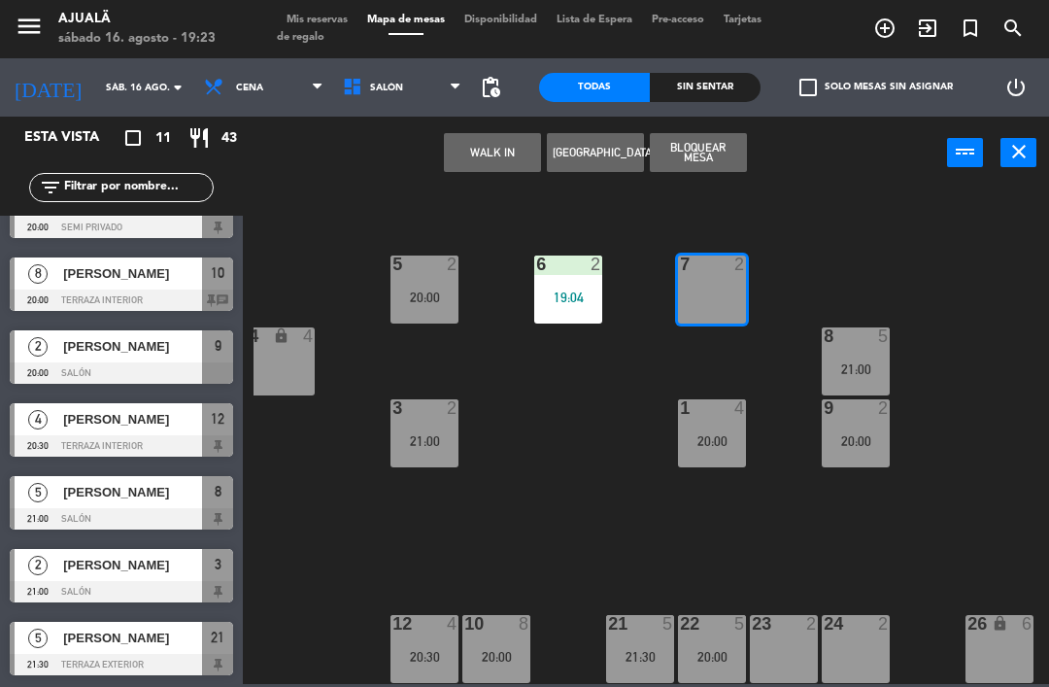
click at [606, 149] on button "[GEOGRAPHIC_DATA]" at bounding box center [595, 152] width 97 height 39
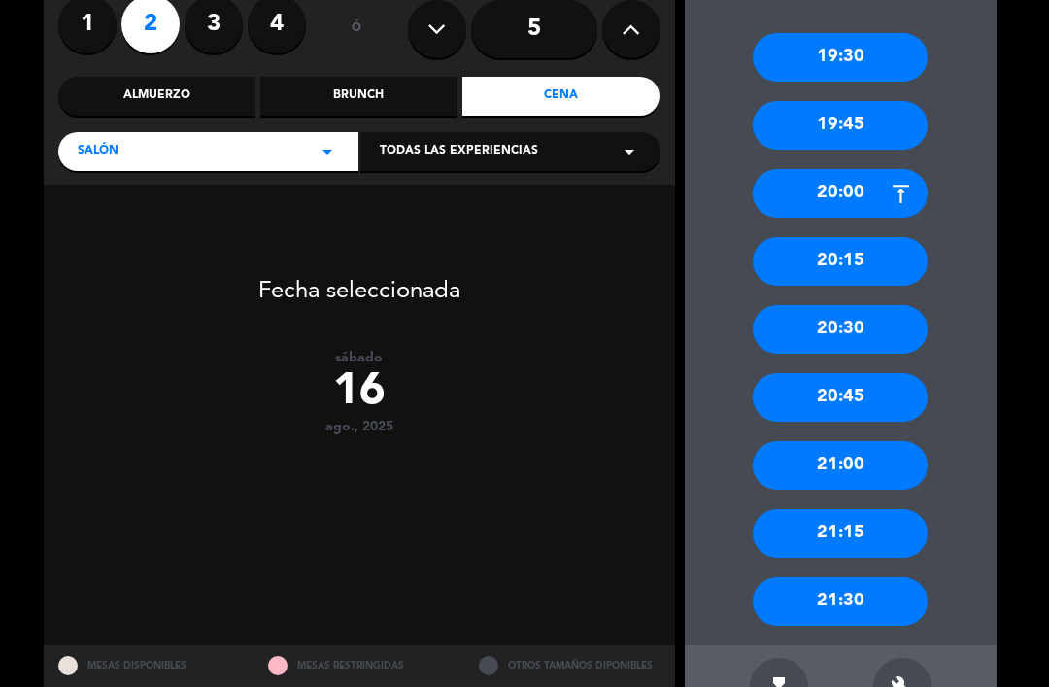
scroll to position [168, 0]
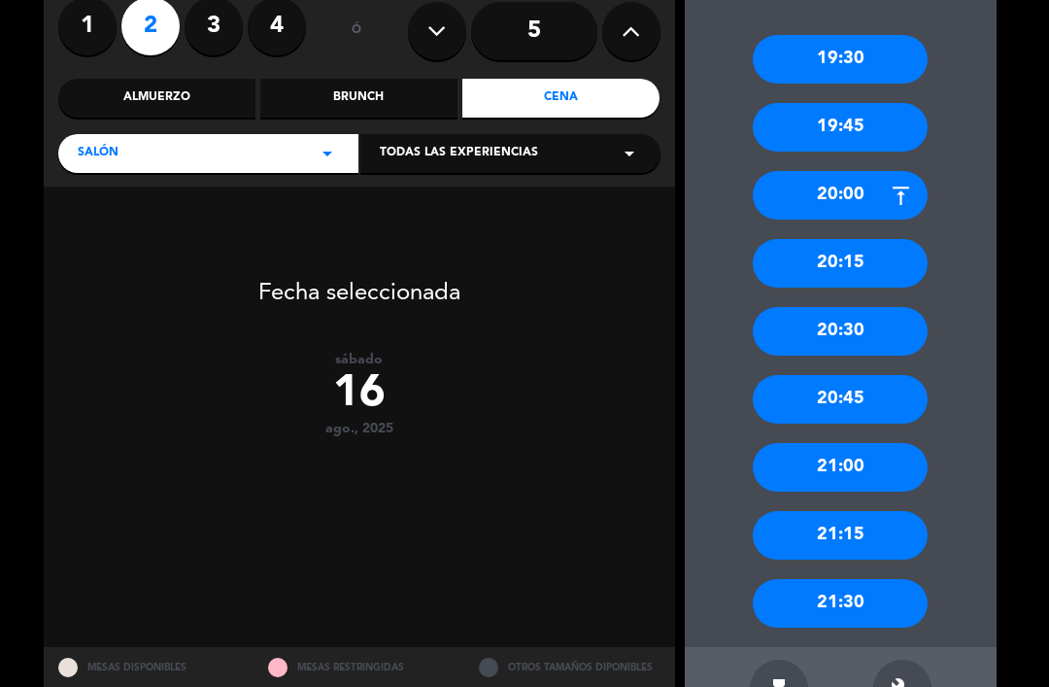
click at [874, 307] on div "20:30" at bounding box center [840, 331] width 175 height 49
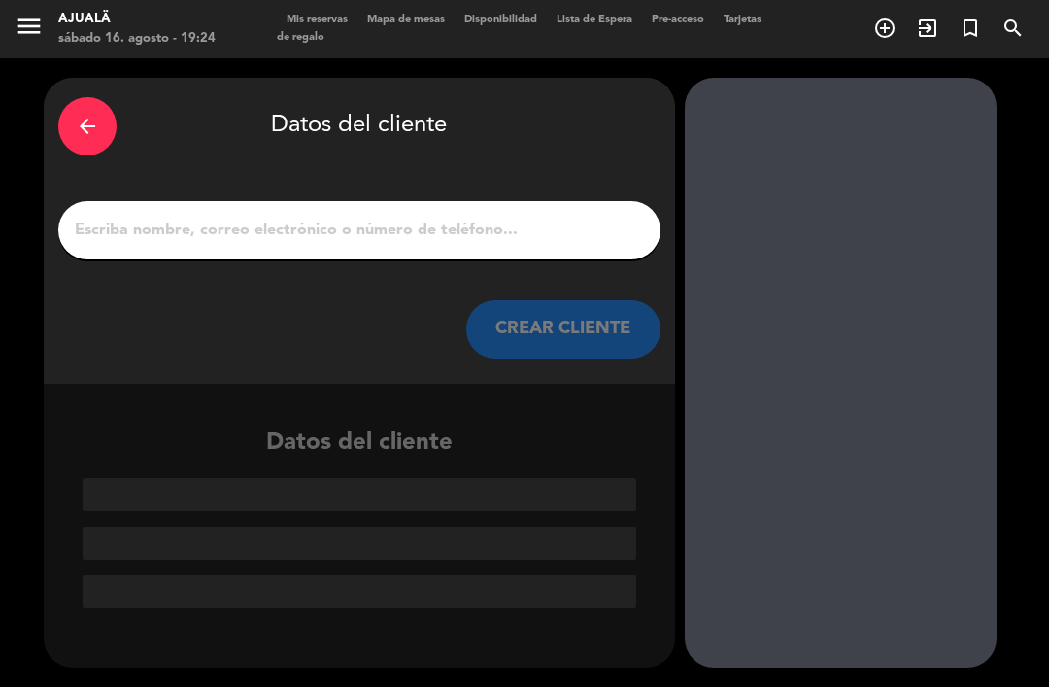
click at [568, 217] on input "1" at bounding box center [359, 230] width 573 height 27
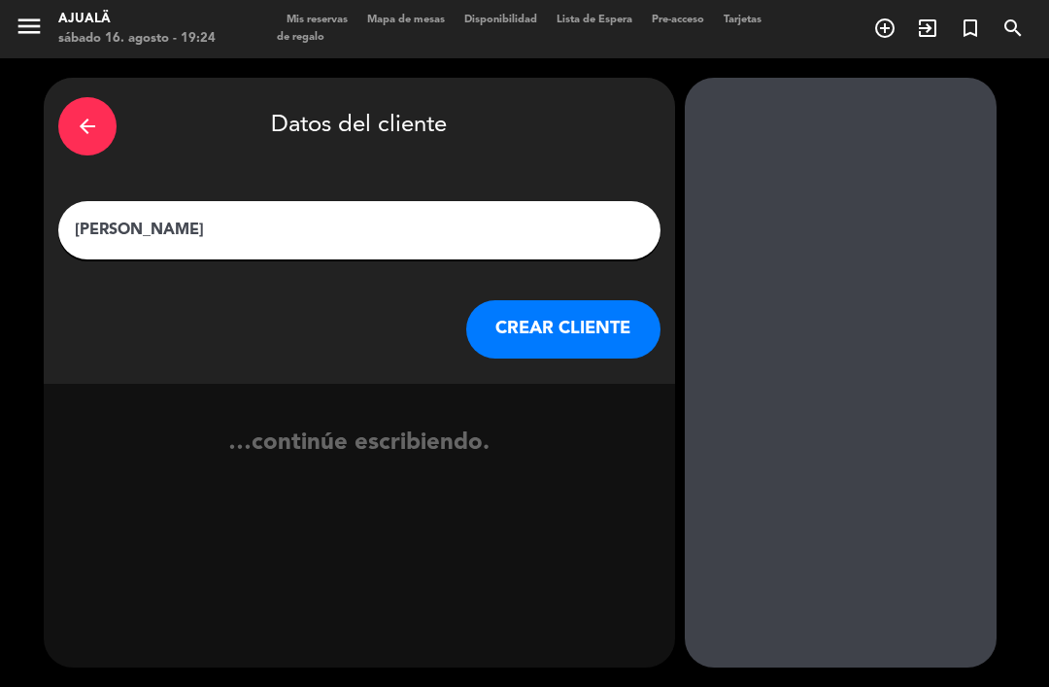
type input "Rode [PERSON_NAME]"
click at [585, 302] on button "CREAR CLIENTE" at bounding box center [563, 329] width 194 height 58
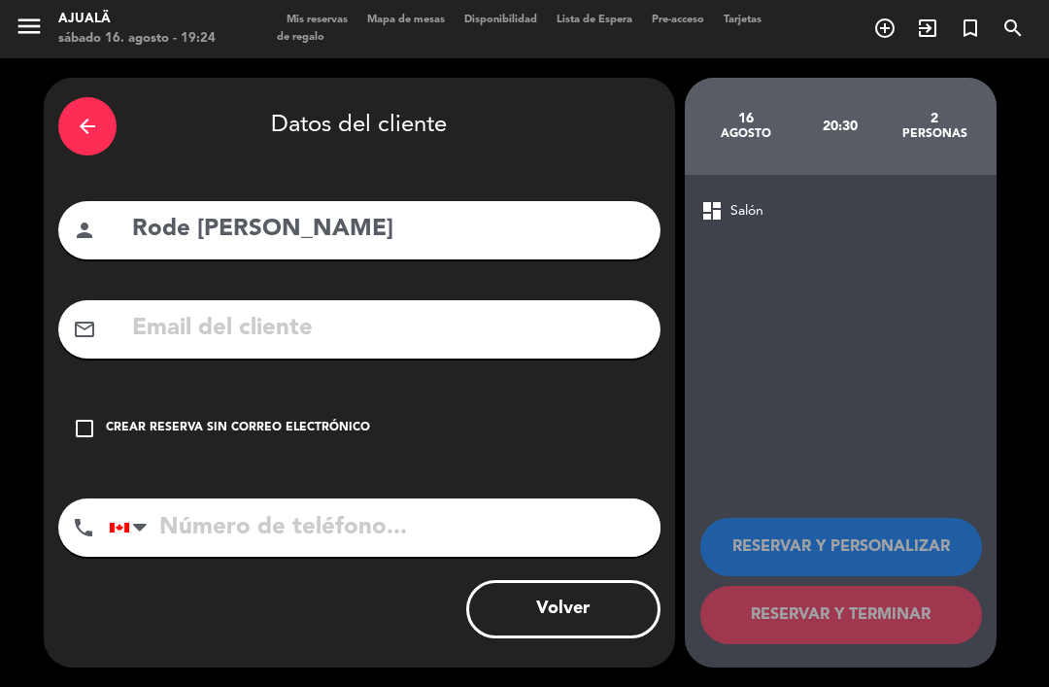
click at [109, 419] on div "Crear reserva sin correo electrónico" at bounding box center [238, 428] width 264 height 19
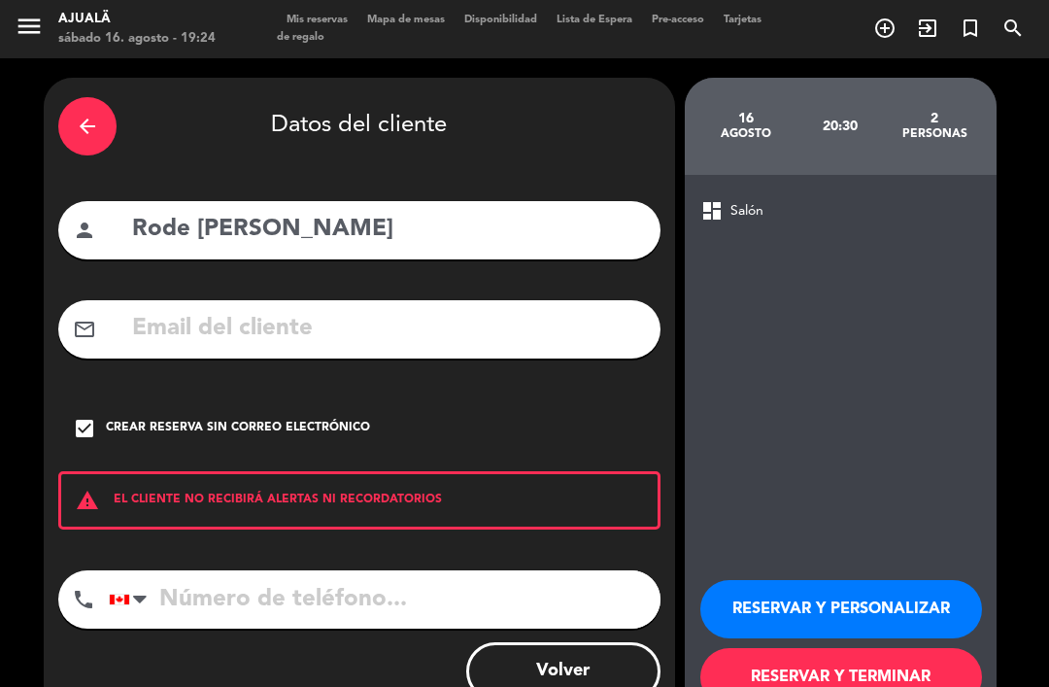
click at [467, 570] on input "tel" at bounding box center [385, 599] width 552 height 58
type input "8293416393"
click at [850, 668] on button "RESERVAR Y TERMINAR" at bounding box center [842, 677] width 282 height 58
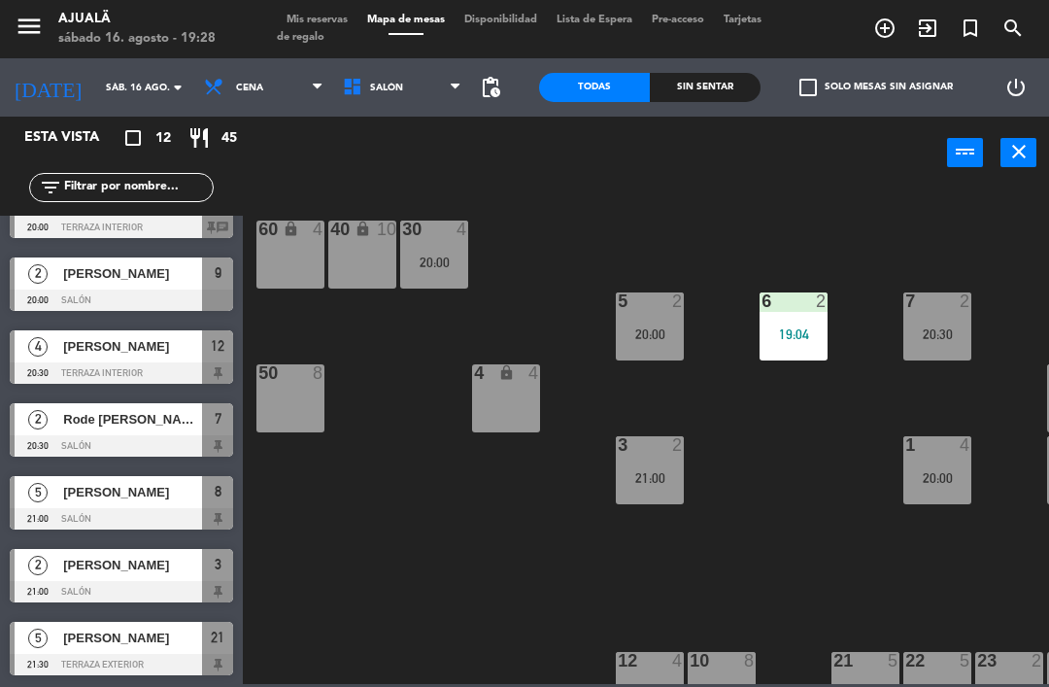
scroll to position [407, 0]
